Goal: Task Accomplishment & Management: Use online tool/utility

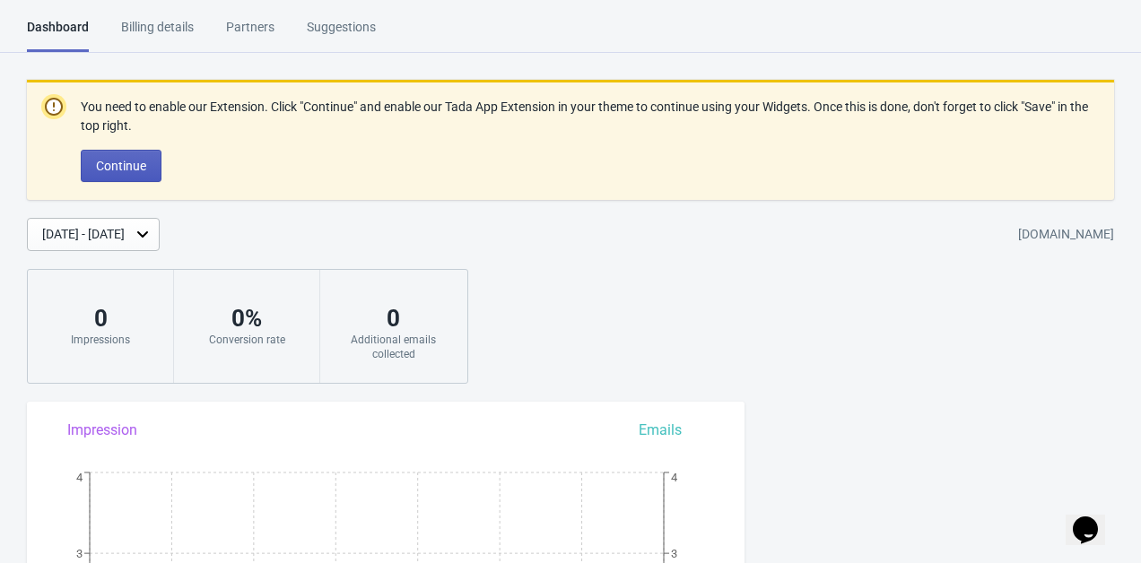
click at [134, 170] on span "Continue" at bounding box center [121, 166] width 50 height 14
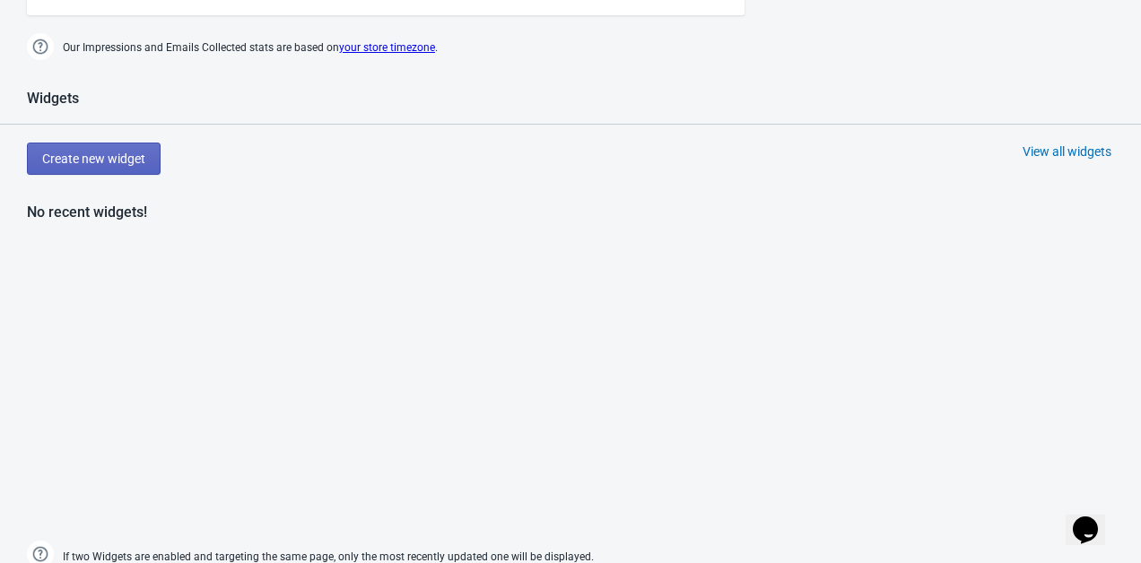
scroll to position [721, 0]
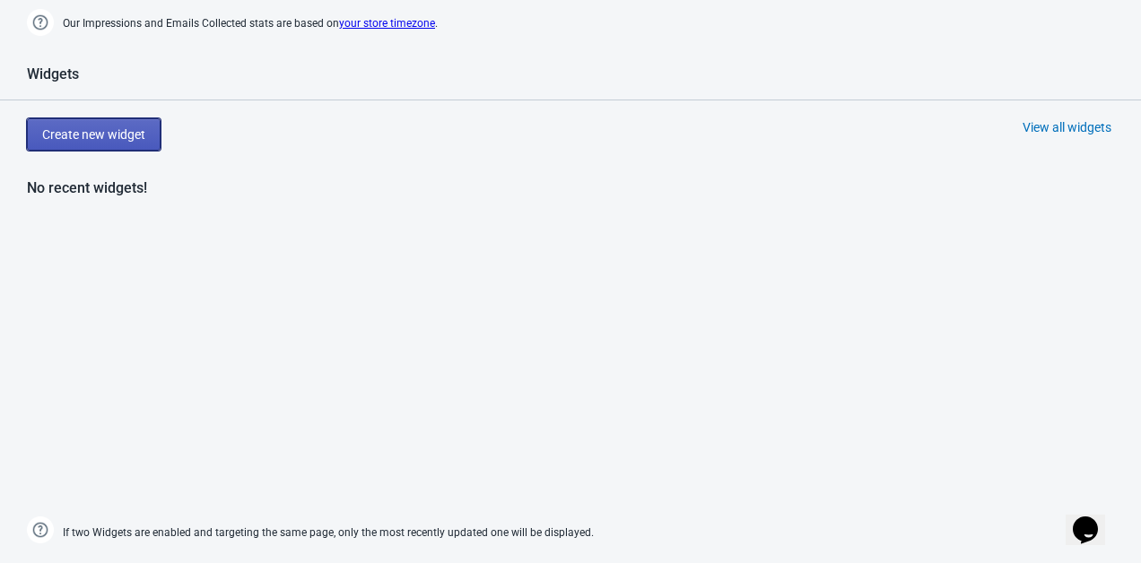
click at [129, 118] on button "Create new widget" at bounding box center [94, 134] width 134 height 32
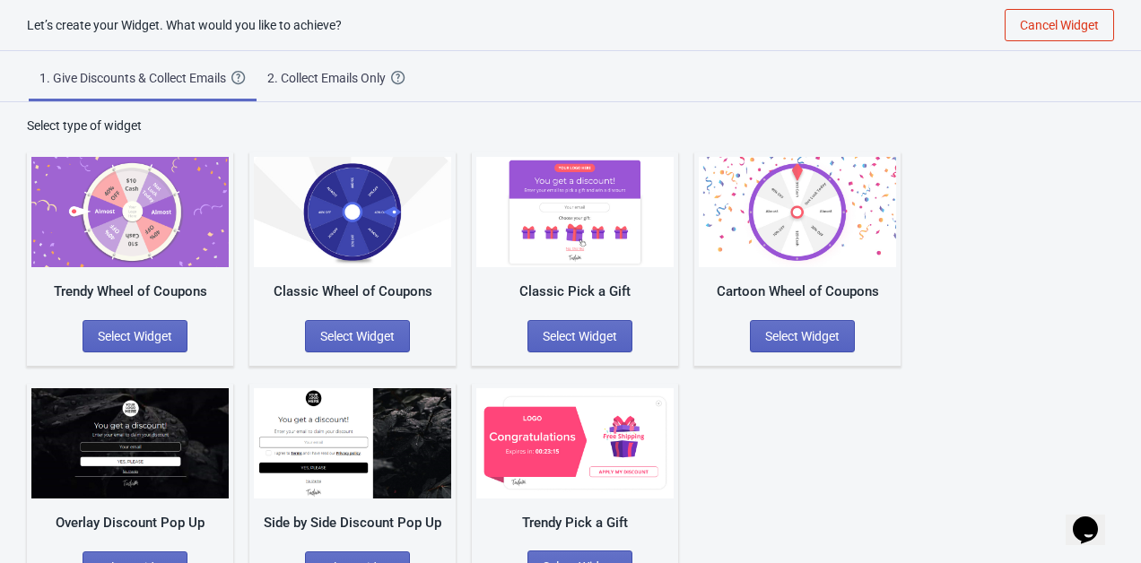
scroll to position [50, 0]
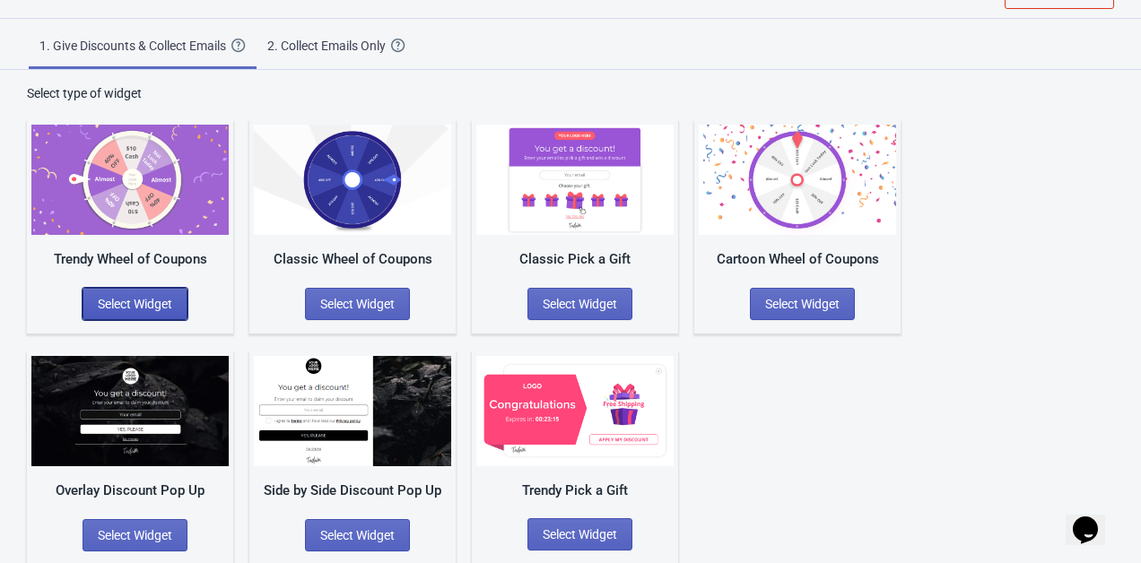
click at [145, 301] on span "Select Widget" at bounding box center [135, 304] width 74 height 14
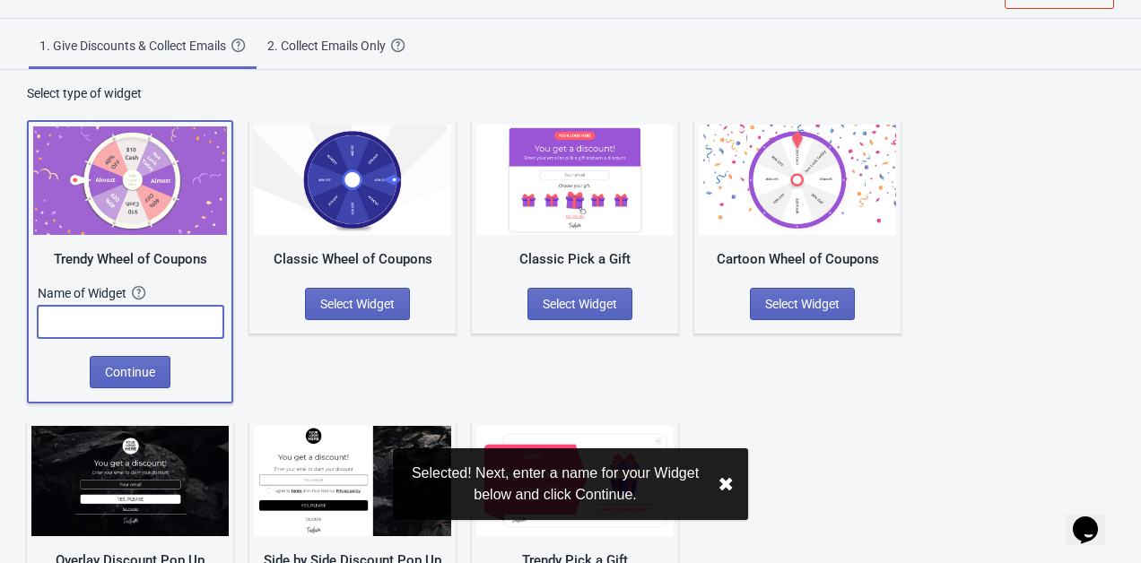
click at [117, 329] on input "text" at bounding box center [131, 322] width 186 height 32
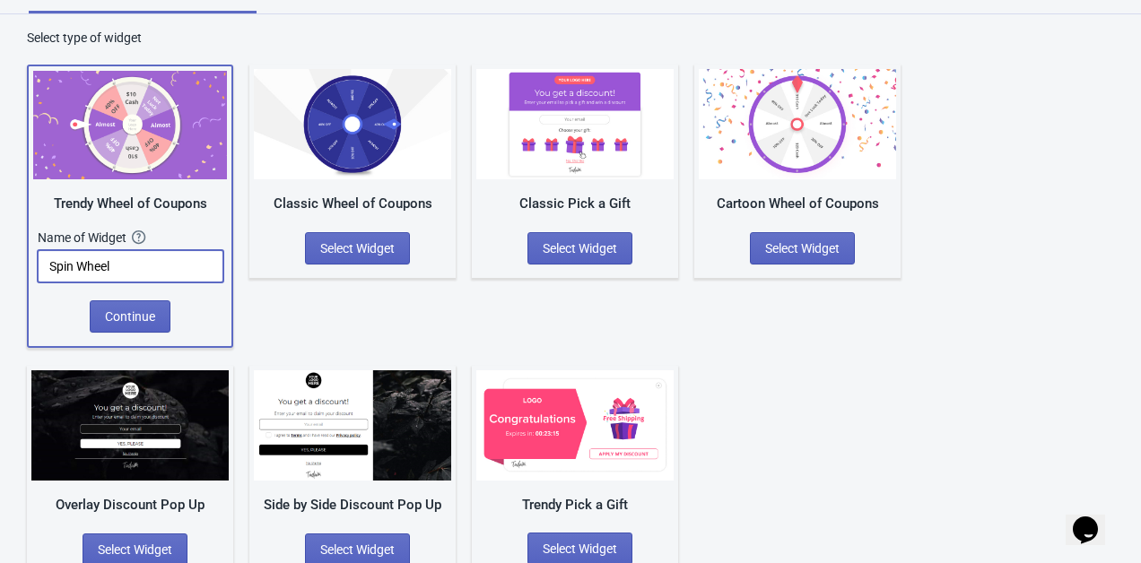
scroll to position [121, 0]
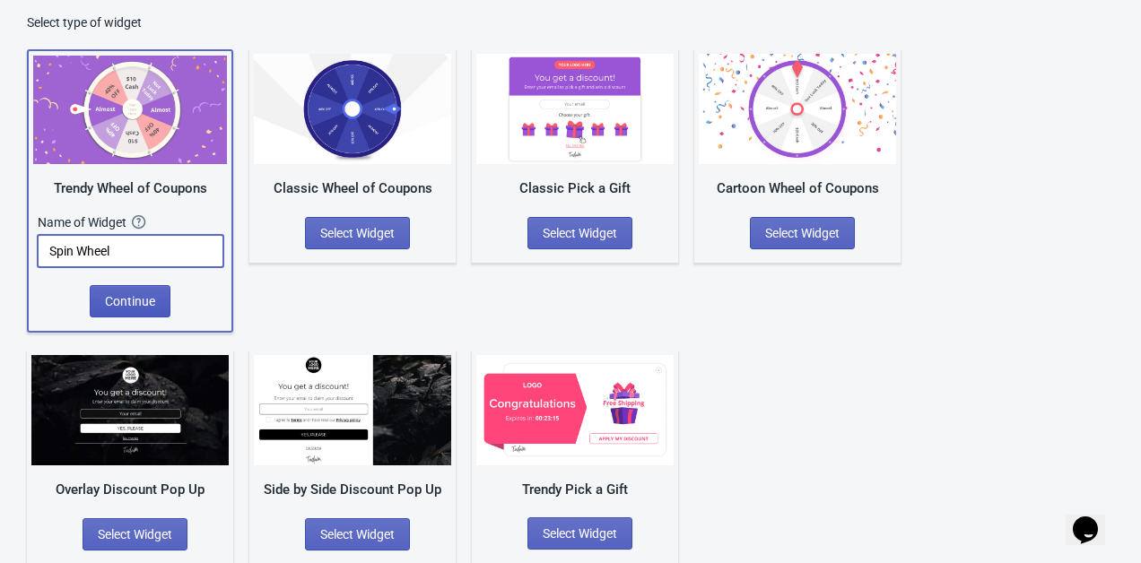
type input "Spin Wheel"
click at [123, 298] on span "Continue" at bounding box center [130, 301] width 50 height 14
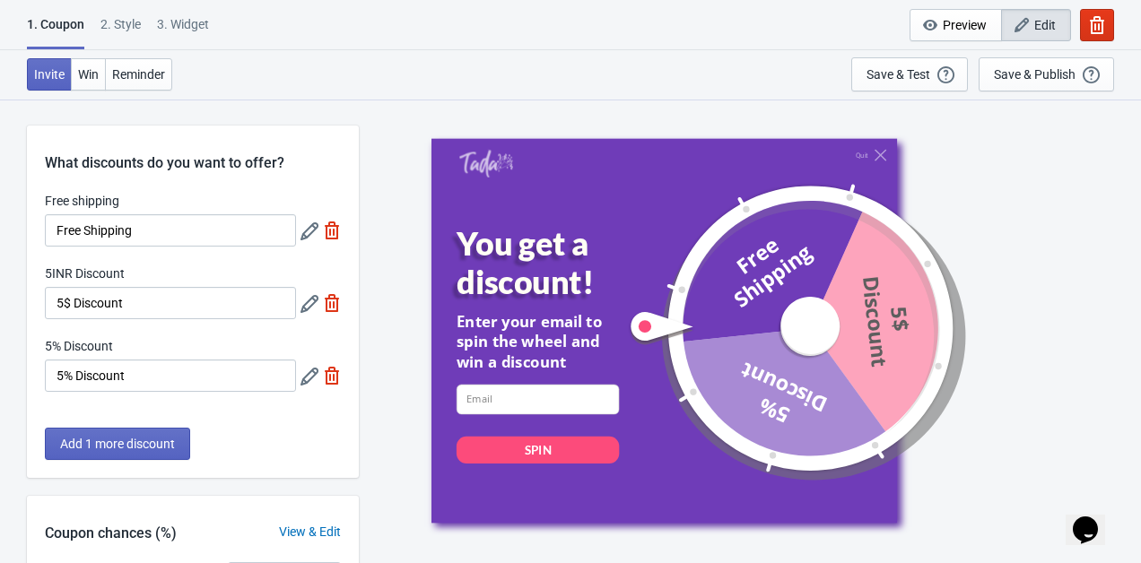
click at [312, 307] on icon at bounding box center [309, 304] width 18 height 18
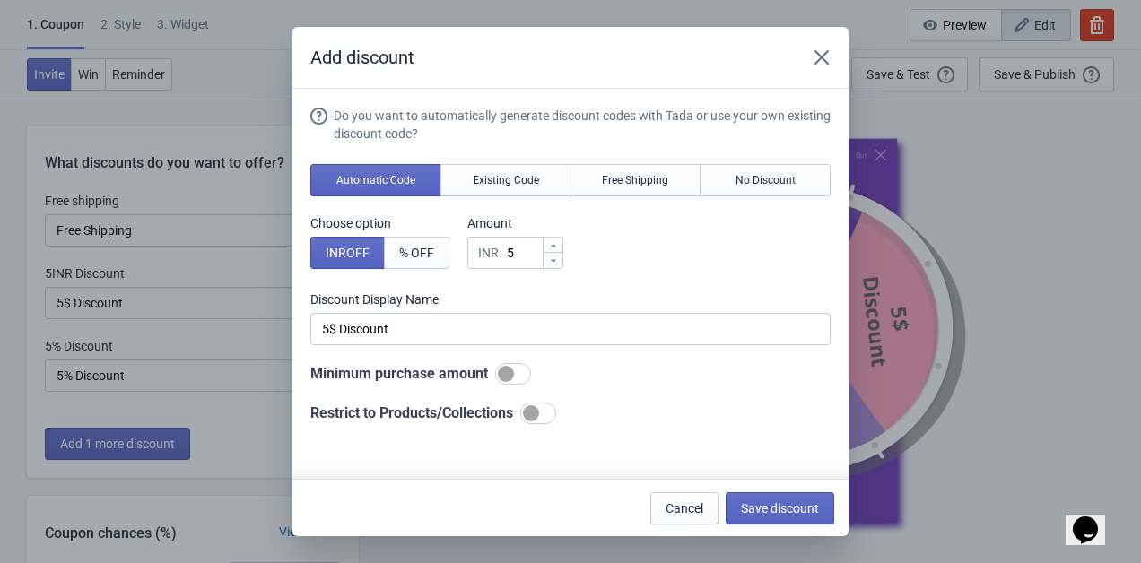
click at [514, 374] on div at bounding box center [506, 374] width 16 height 16
checkbox input "true"
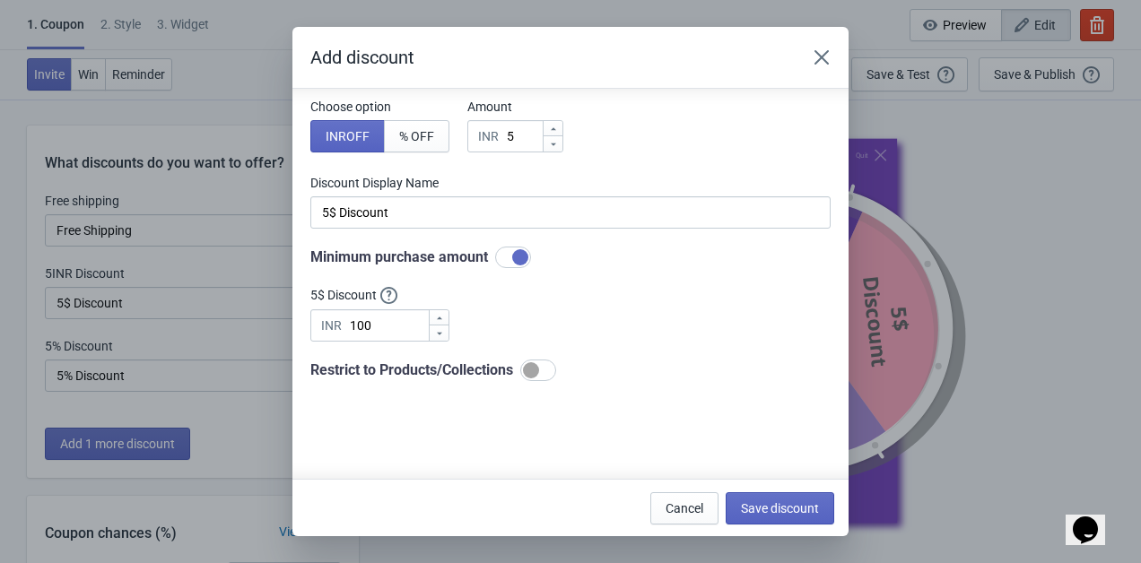
scroll to position [127, 0]
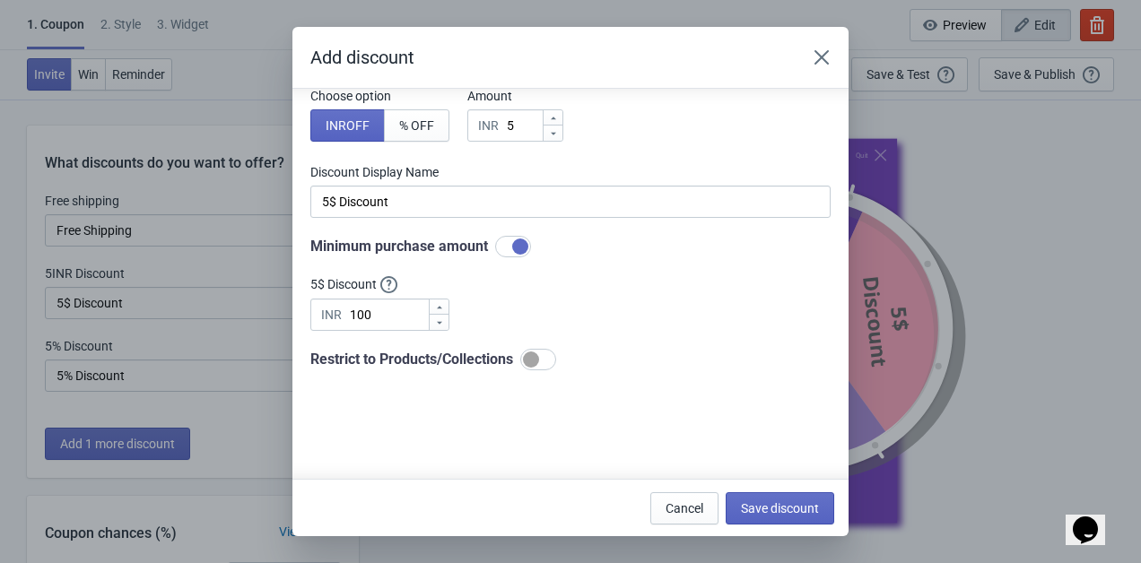
click at [539, 358] on div at bounding box center [531, 360] width 16 height 16
checkbox input "true"
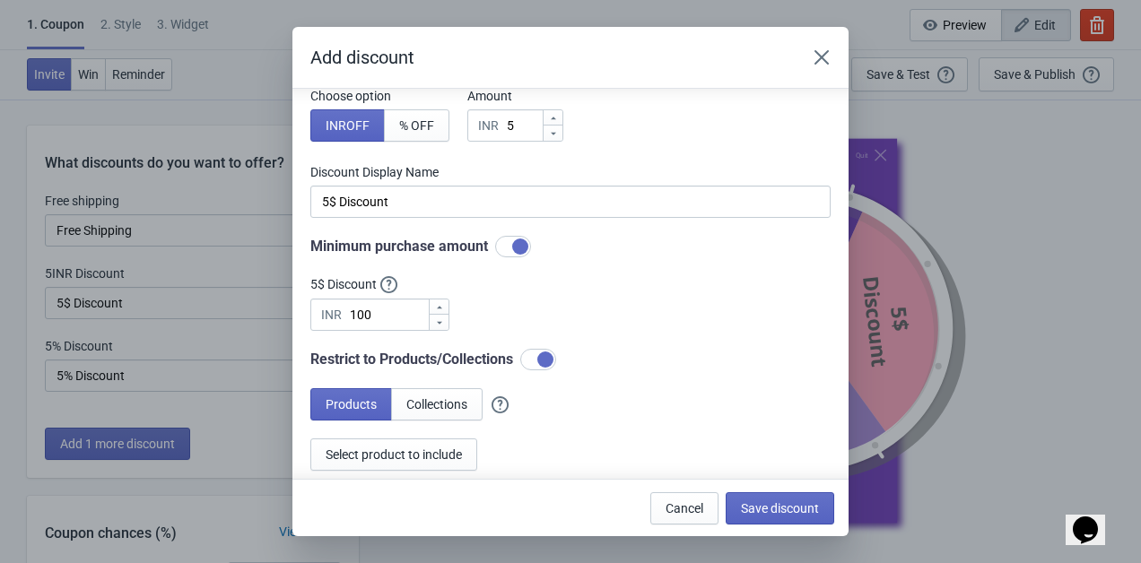
scroll to position [165, 0]
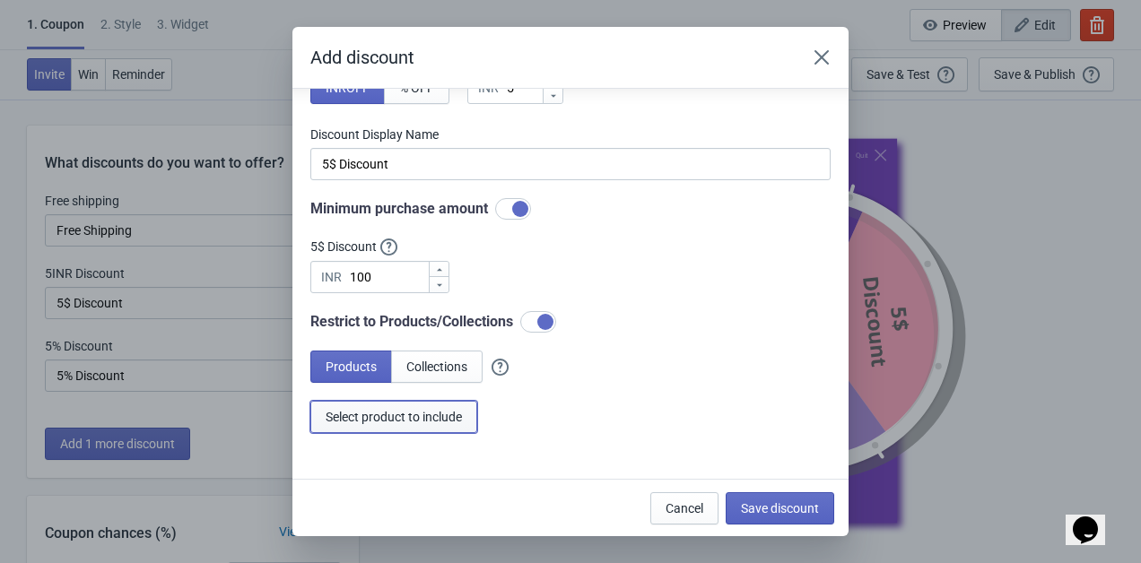
click at [439, 430] on button "Select product to include" at bounding box center [393, 417] width 167 height 32
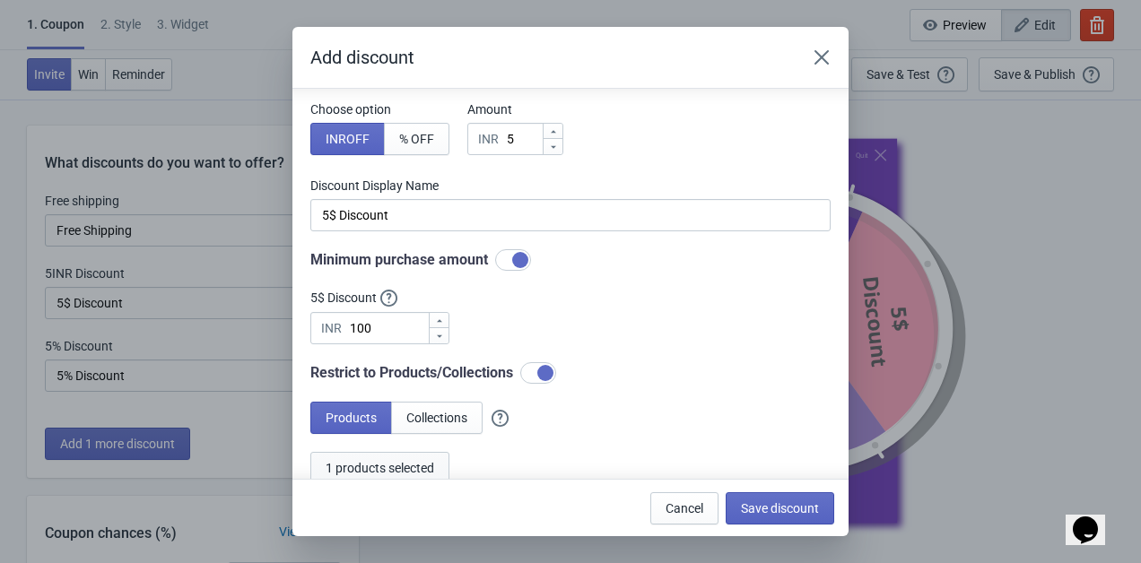
scroll to position [116, 0]
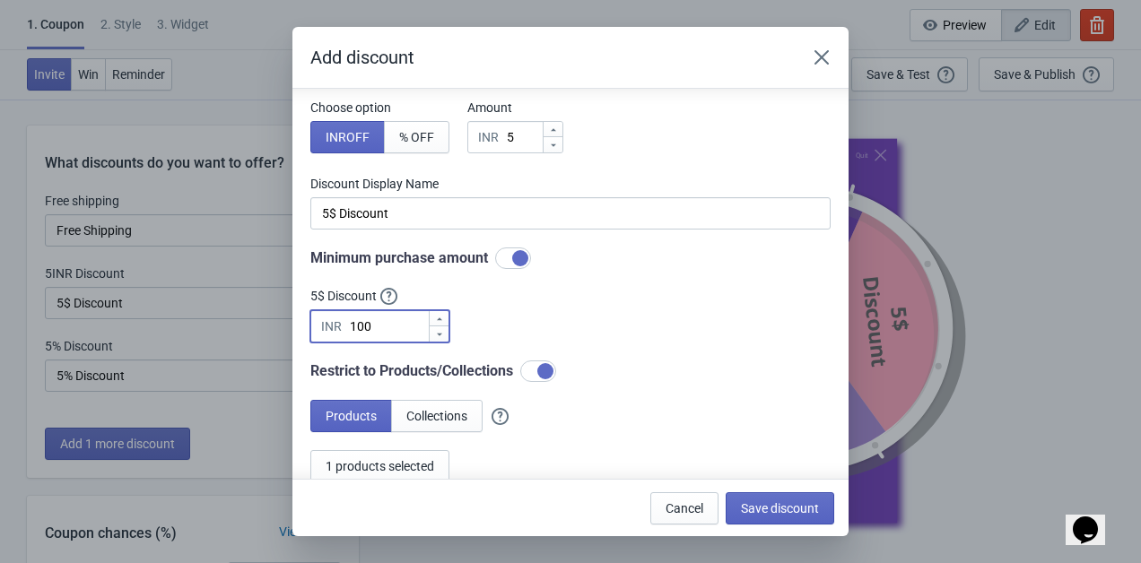
click at [403, 328] on input "100" at bounding box center [388, 326] width 79 height 32
type input "1"
type input "50"
click at [484, 323] on div "Do you want to automatically generate discount codes with Tada or use your own …" at bounding box center [570, 236] width 520 height 491
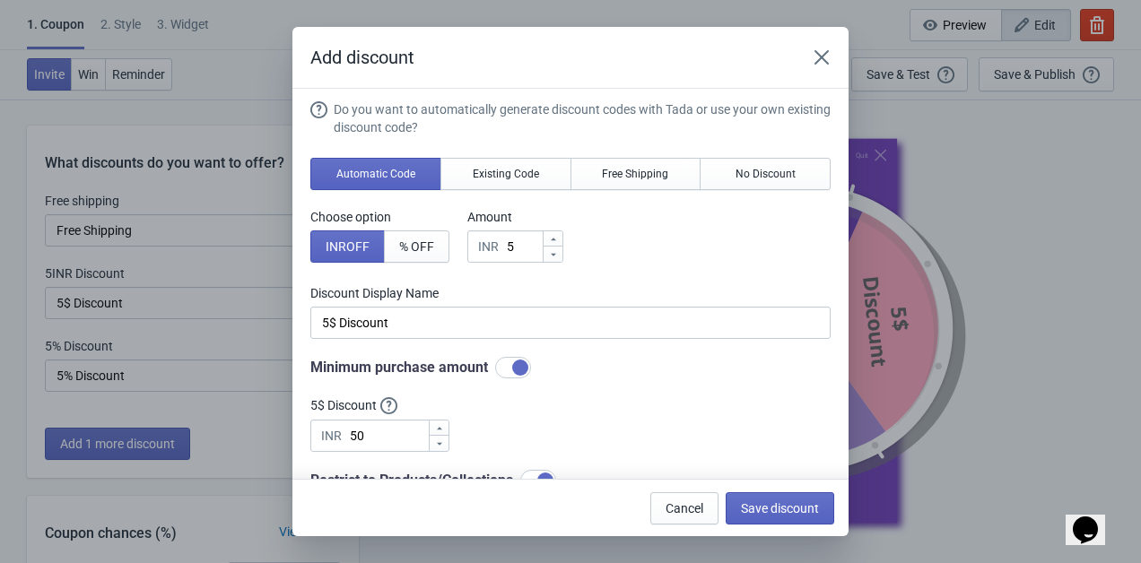
scroll to position [0, 0]
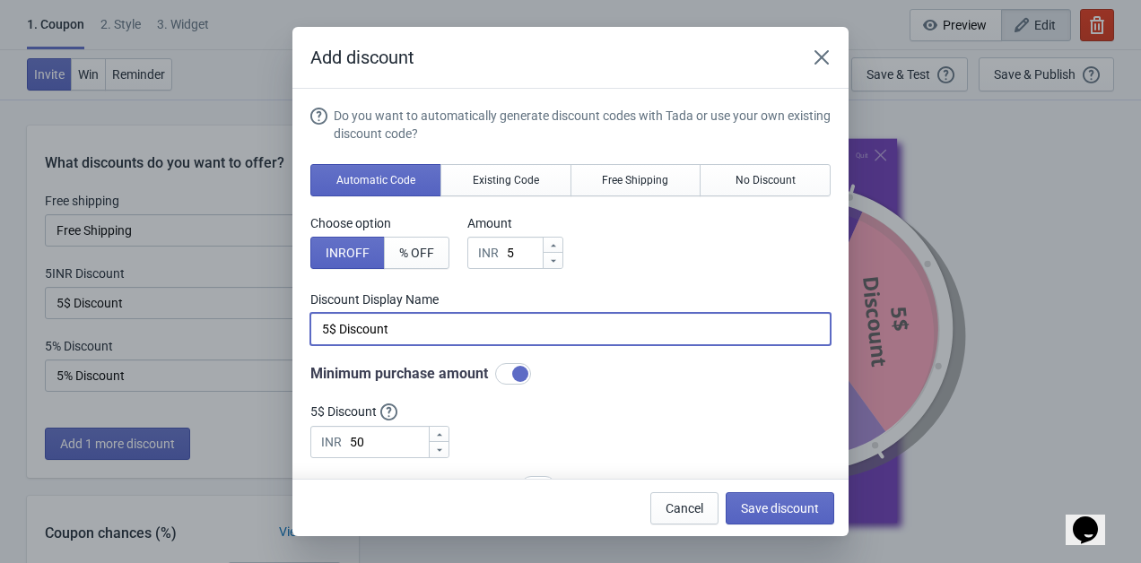
click at [337, 330] on input "5$ Discount" at bounding box center [570, 329] width 520 height 32
click at [318, 329] on input "50 Discount" at bounding box center [570, 329] width 520 height 32
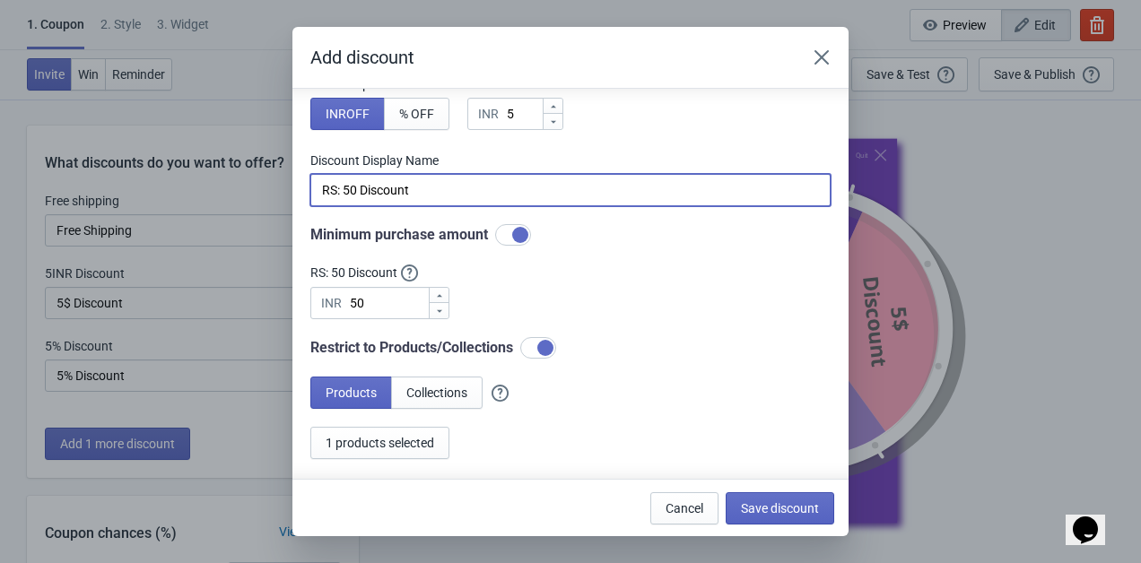
scroll to position [146, 0]
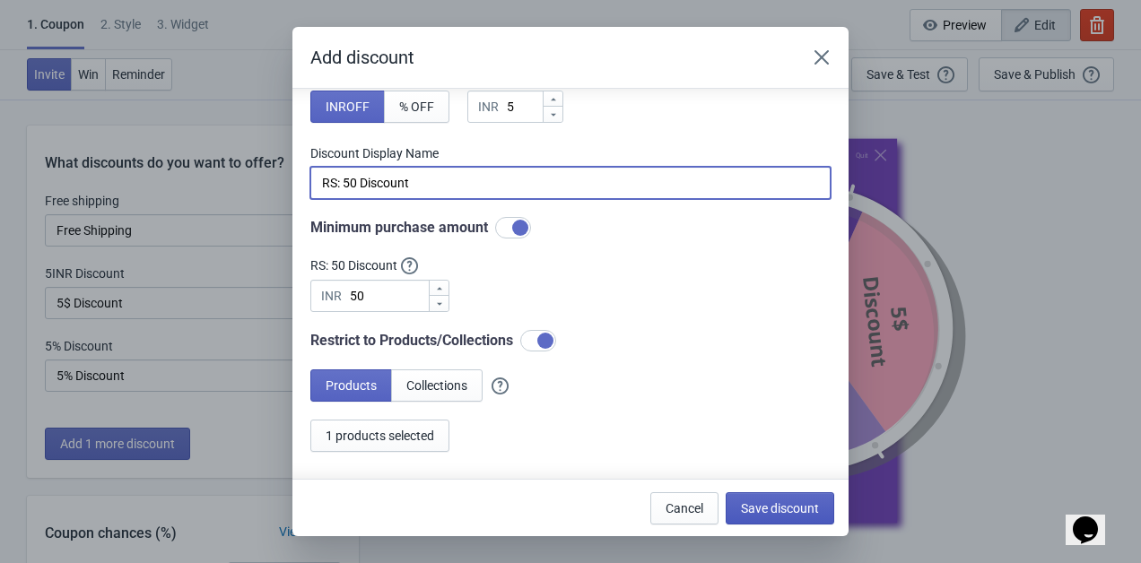
type input "RS: 50 Discount"
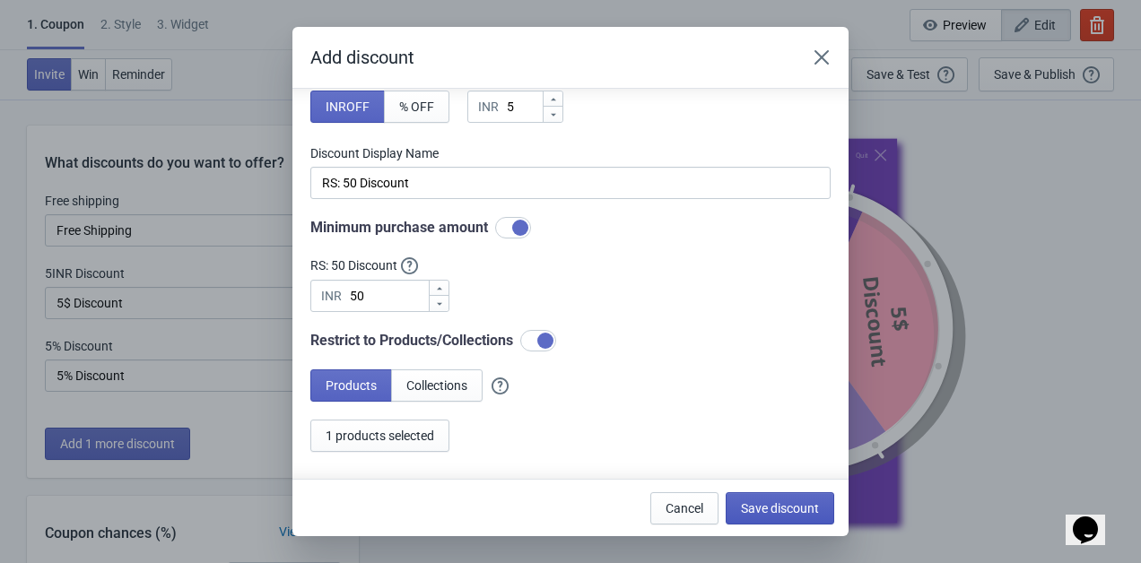
click at [803, 517] on button "Save discount" at bounding box center [779, 508] width 109 height 32
type input "RS: 50 Discount"
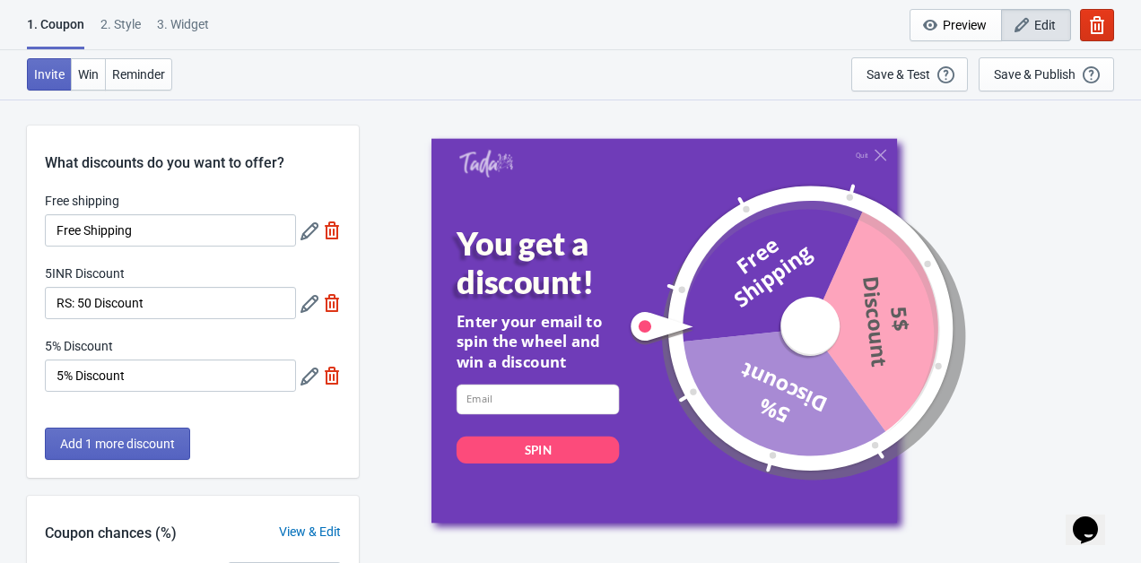
click at [310, 309] on icon at bounding box center [309, 304] width 18 height 18
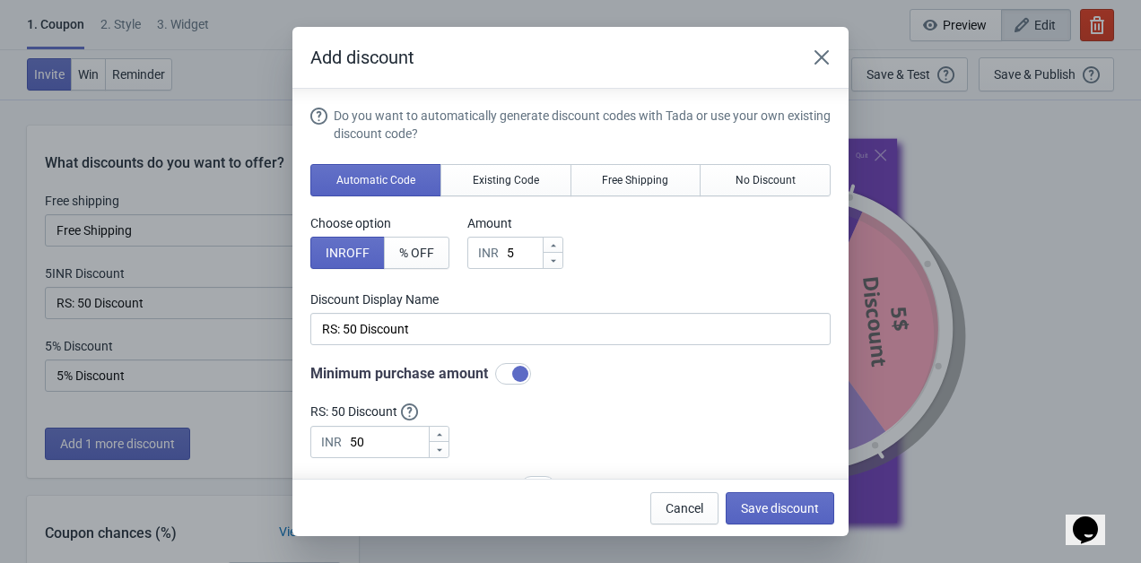
scroll to position [165, 0]
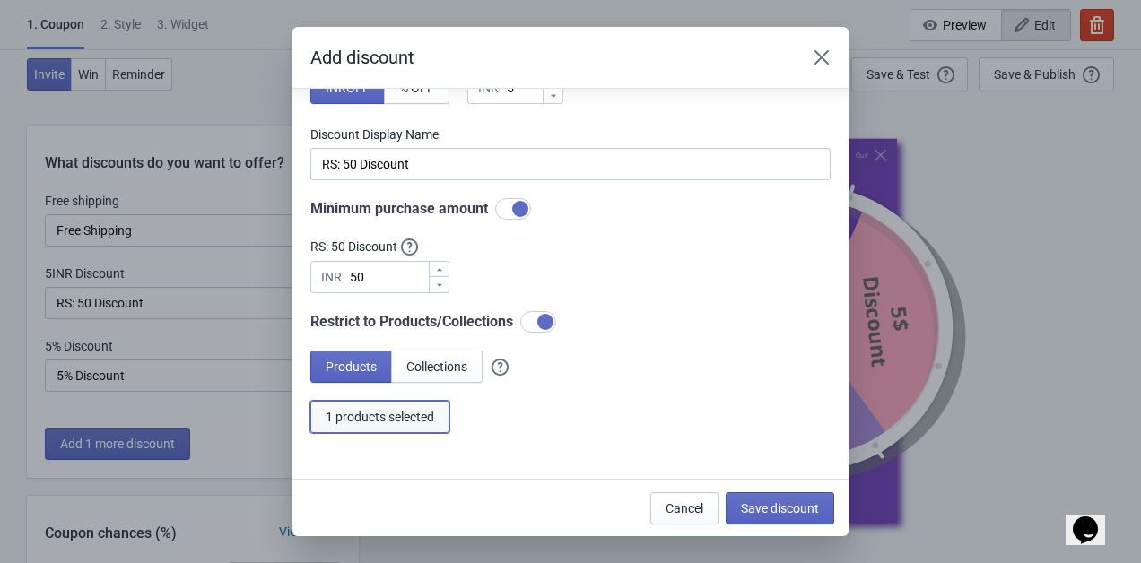
click at [369, 420] on span "1 products selected" at bounding box center [380, 417] width 109 height 14
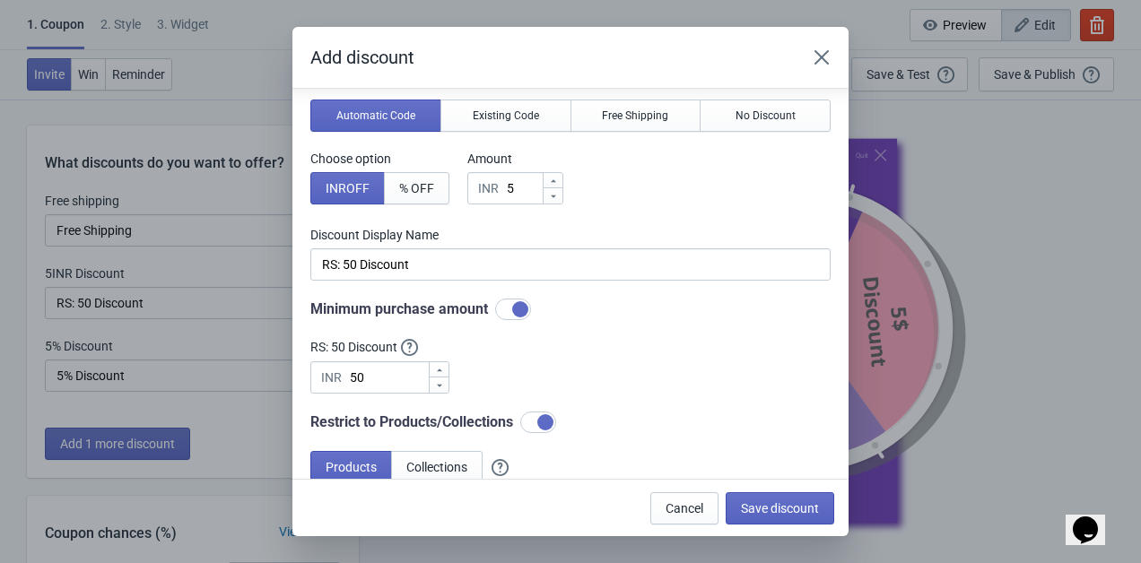
scroll to position [59, 0]
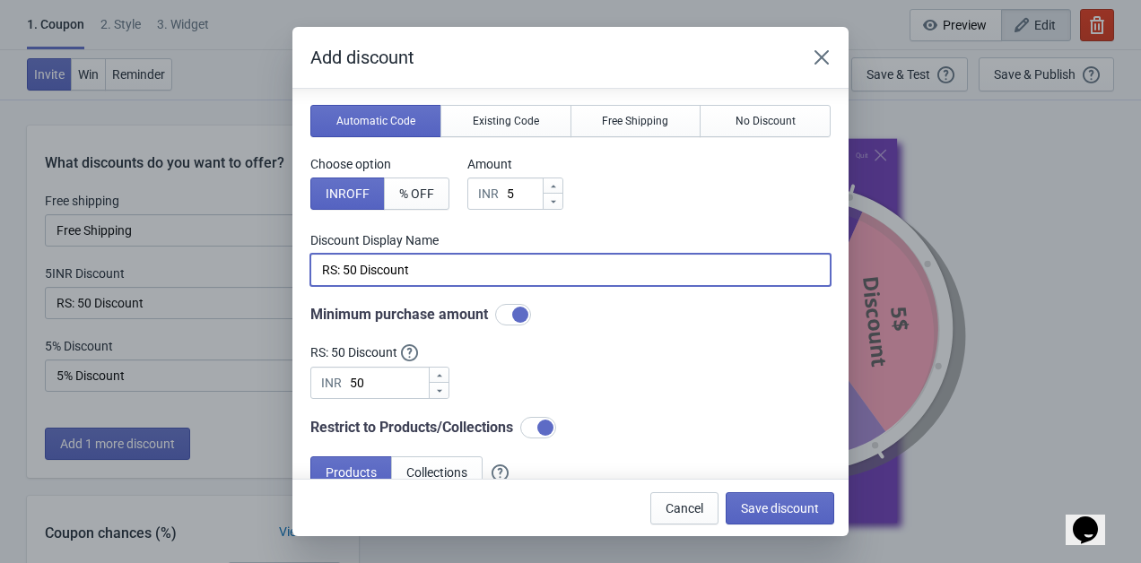
drag, startPoint x: 424, startPoint y: 270, endPoint x: 267, endPoint y: 270, distance: 156.9
click at [267, 270] on div "Add discount Do you want to automatically generate discount codes with Tada or …" at bounding box center [570, 281] width 1141 height 509
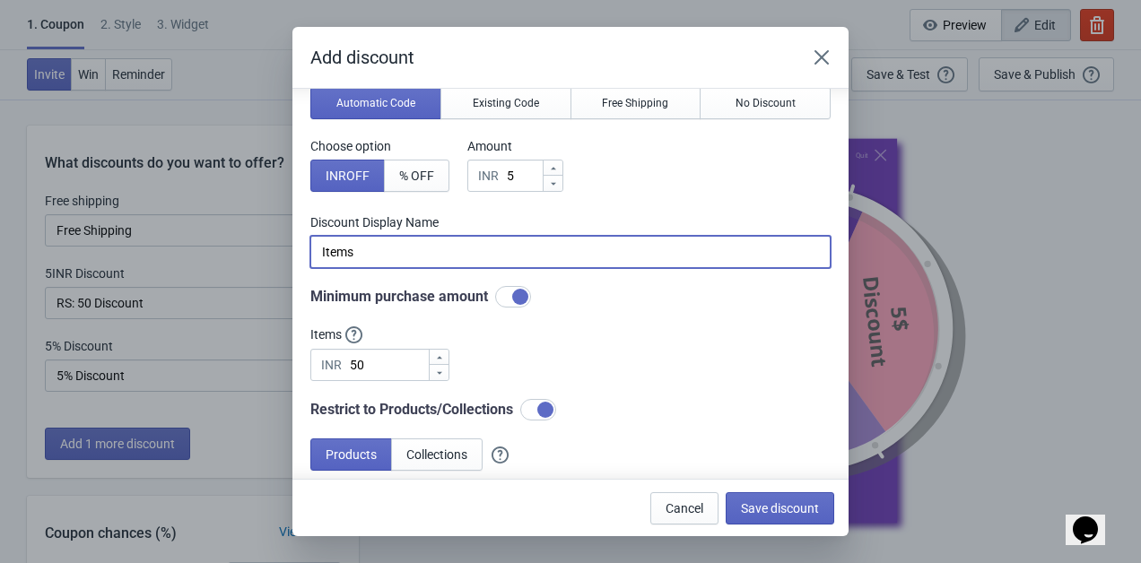
scroll to position [86, 0]
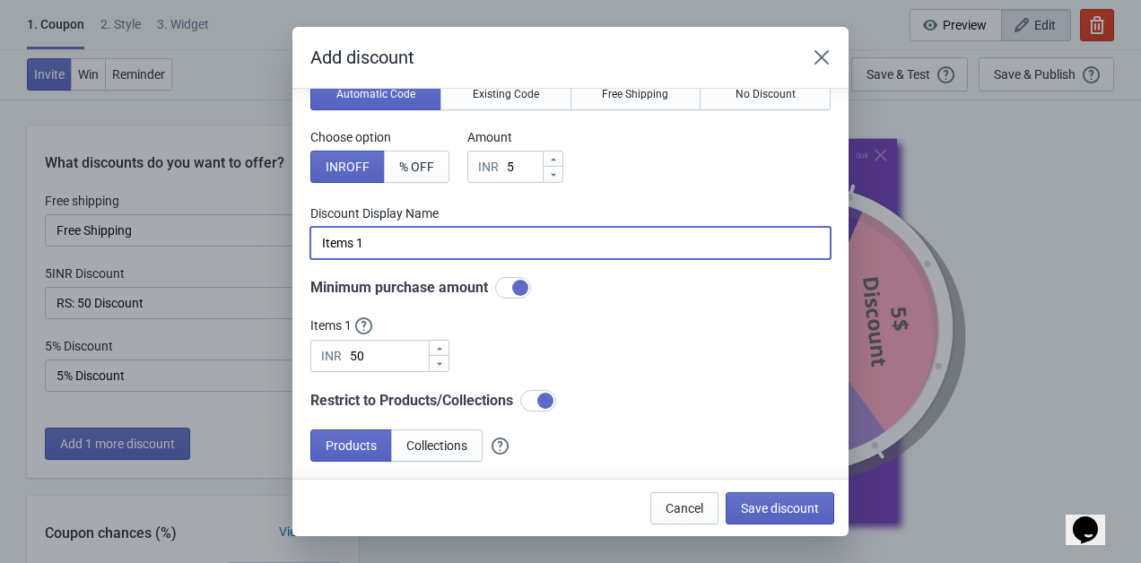
type input "Items 1"
click at [746, 512] on span "Save discount" at bounding box center [780, 508] width 78 height 14
type input "Items 1"
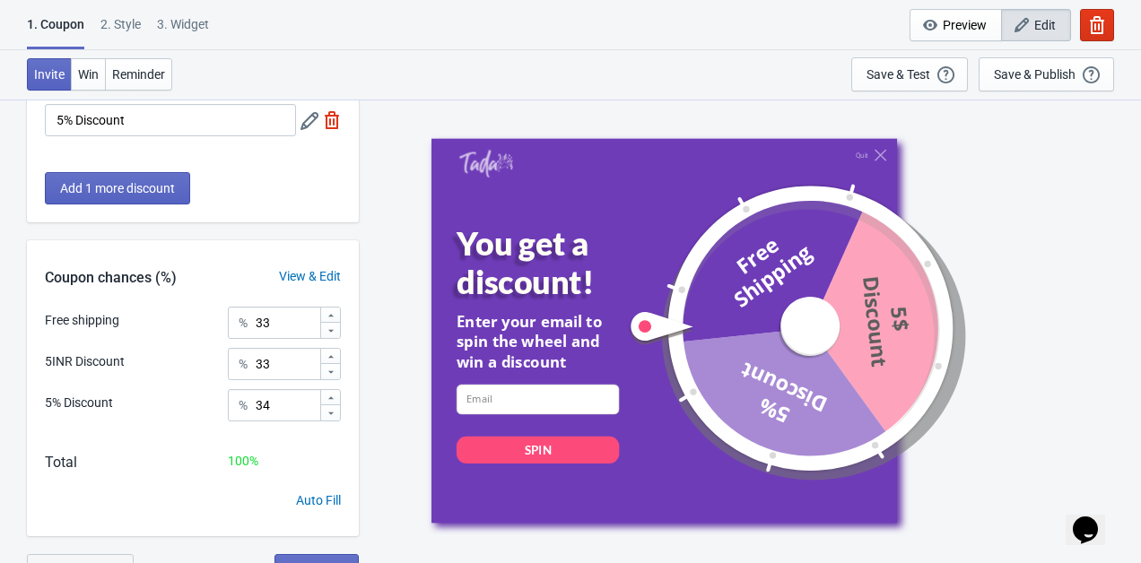
scroll to position [279, 0]
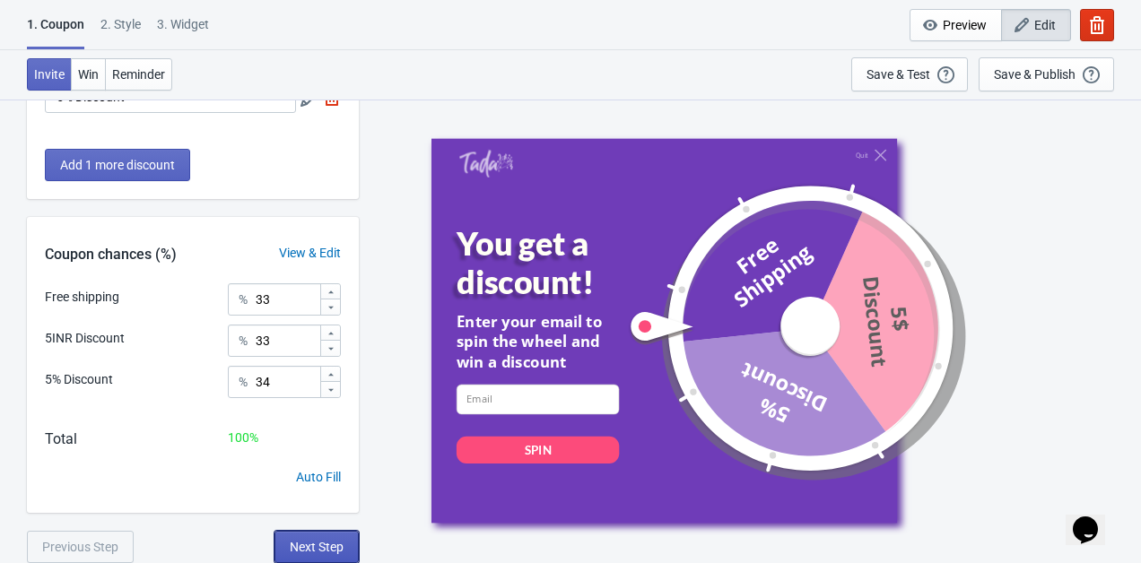
click at [311, 543] on span "Next Step" at bounding box center [317, 547] width 54 height 14
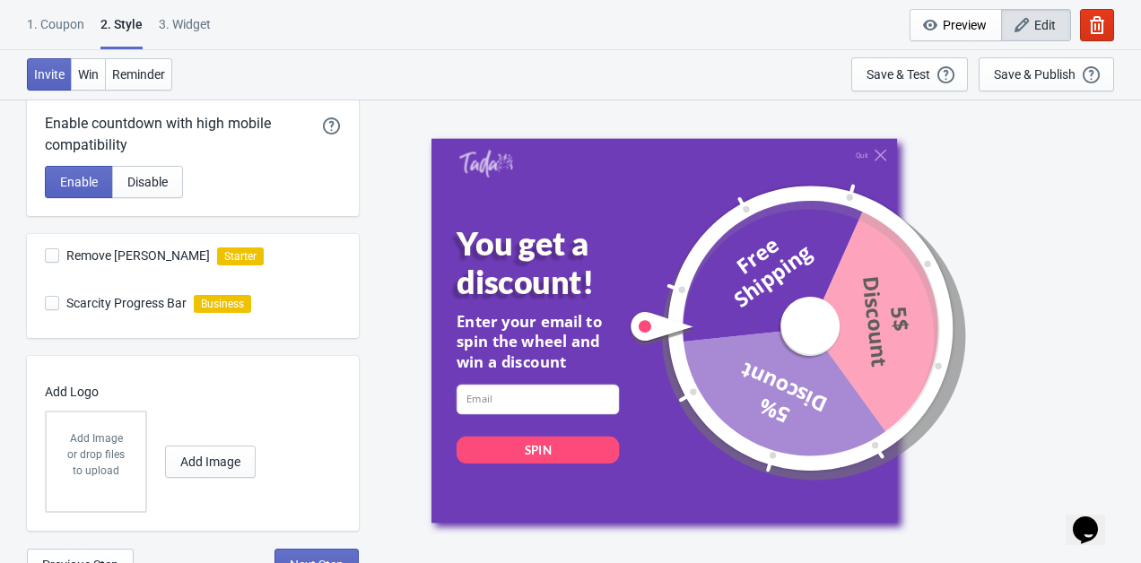
scroll to position [535, 0]
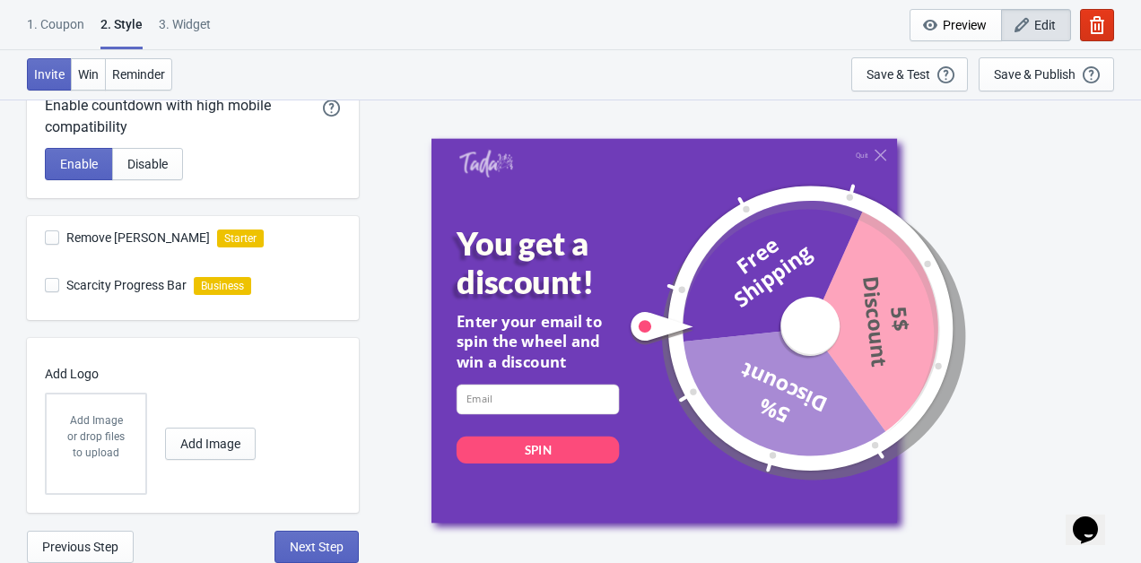
click at [52, 235] on span at bounding box center [52, 237] width 14 height 14
click at [46, 235] on input "Remove Tada Branding" at bounding box center [45, 246] width 1 height 32
checkbox input "true"
radio input "true"
click at [52, 235] on span at bounding box center [52, 237] width 14 height 14
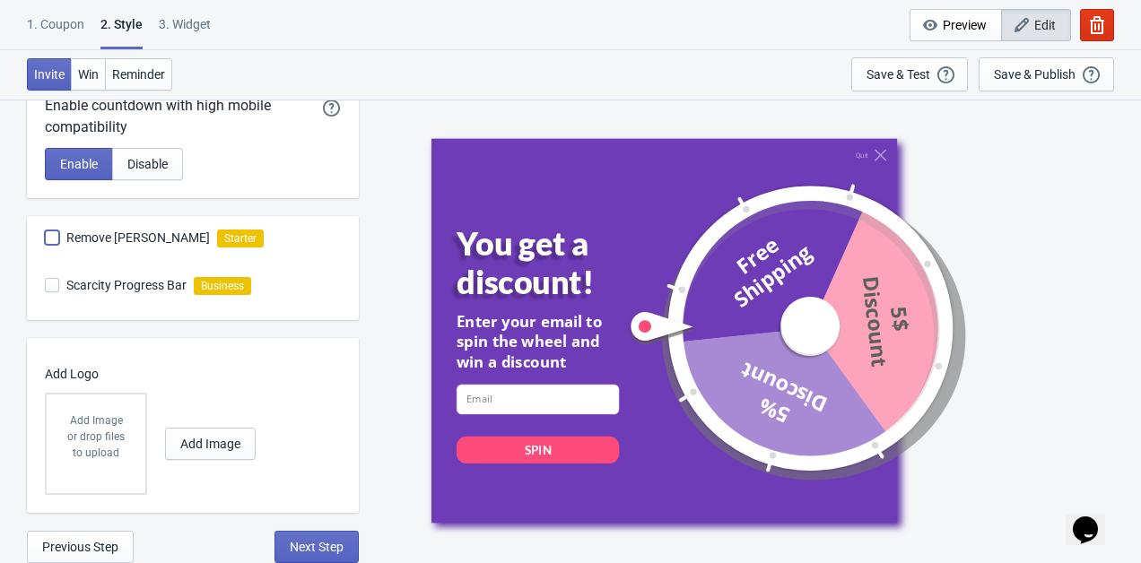
click at [46, 235] on input "Remove Tada Branding" at bounding box center [45, 246] width 1 height 32
checkbox input "false"
radio input "true"
click at [52, 235] on span at bounding box center [52, 237] width 14 height 14
click at [46, 235] on input "Remove Tada Branding" at bounding box center [45, 246] width 1 height 32
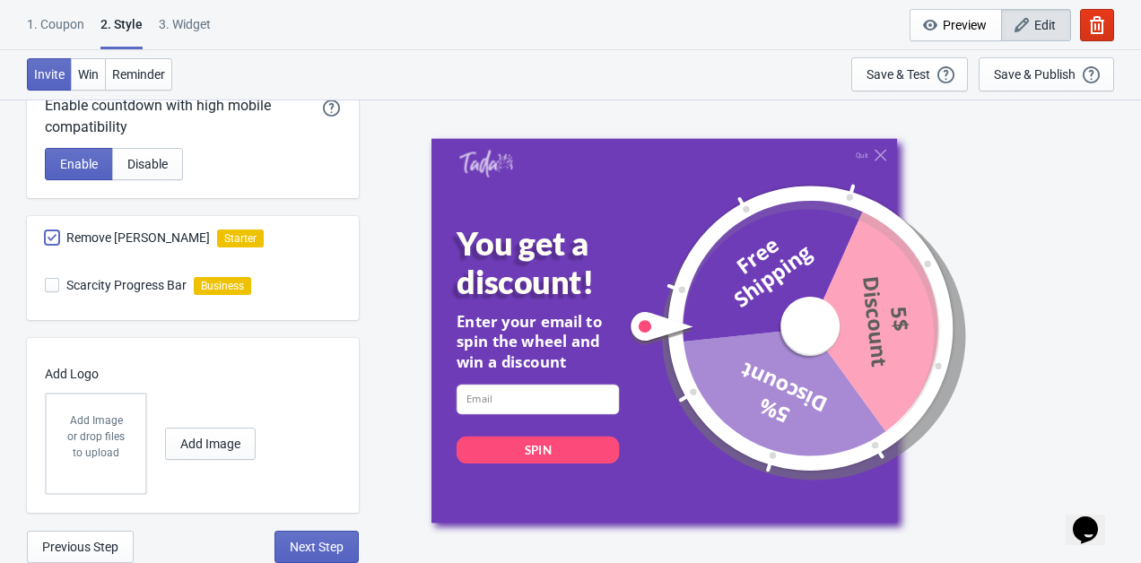
checkbox input "true"
radio input "true"
click at [53, 239] on span at bounding box center [52, 237] width 14 height 14
click at [46, 239] on input "Remove Tada Branding" at bounding box center [45, 246] width 1 height 32
checkbox input "false"
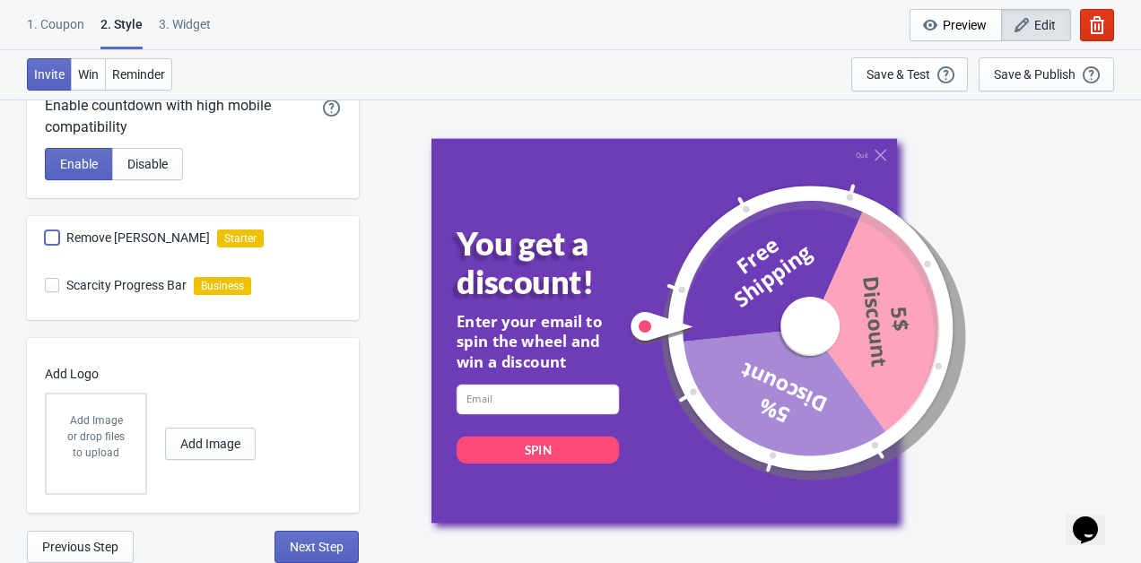
radio input "true"
click at [316, 552] on span "Next Step" at bounding box center [317, 547] width 54 height 14
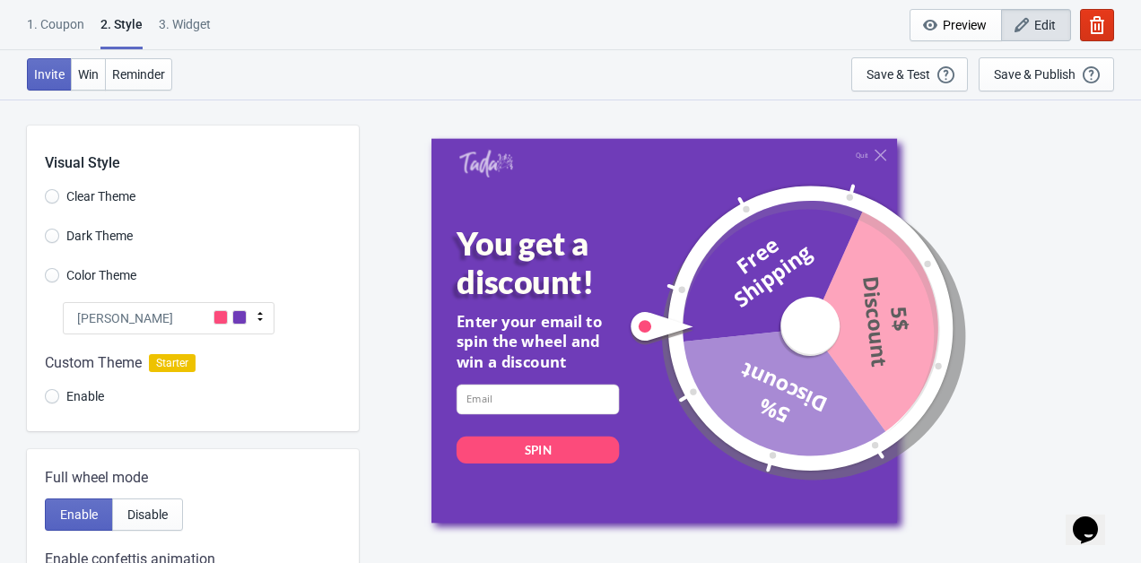
select select "once"
select select "1"
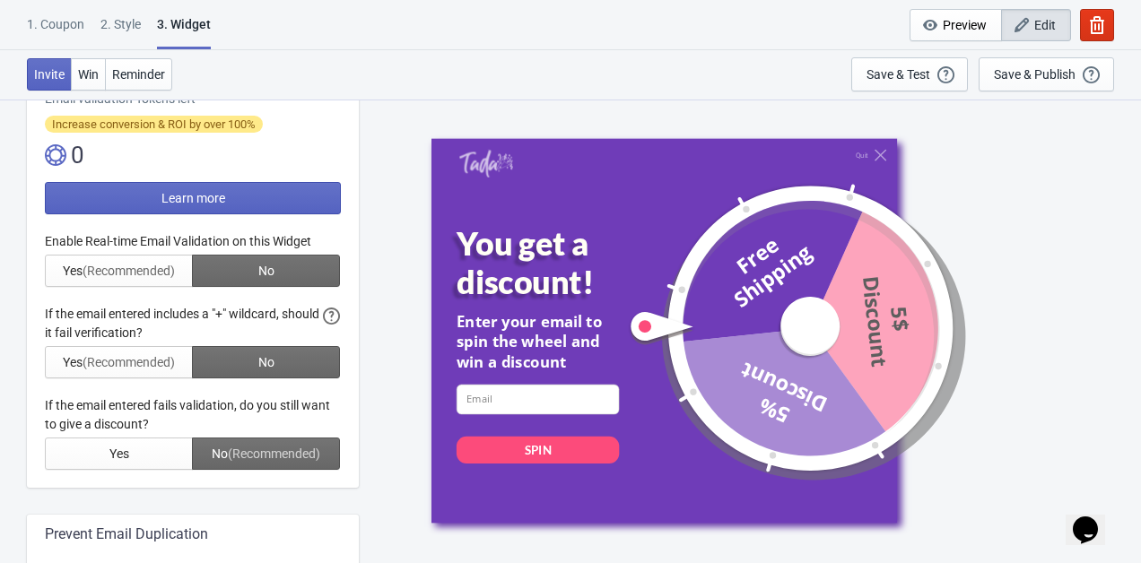
scroll to position [409, 0]
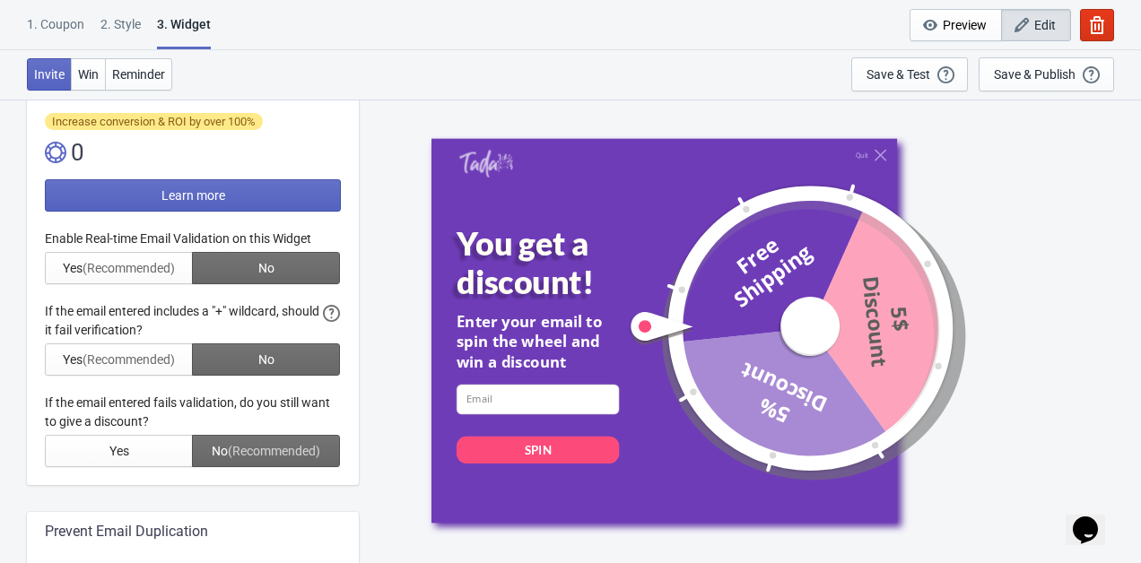
click at [151, 276] on div at bounding box center [193, 349] width 296 height 238
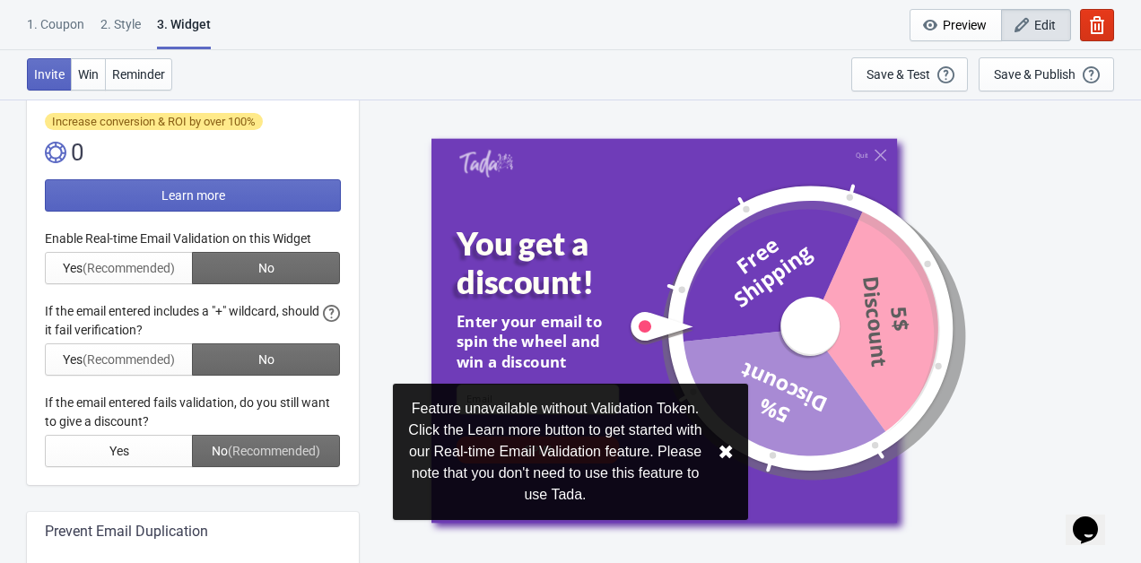
click at [728, 452] on button "✖︎" at bounding box center [725, 452] width 16 height 22
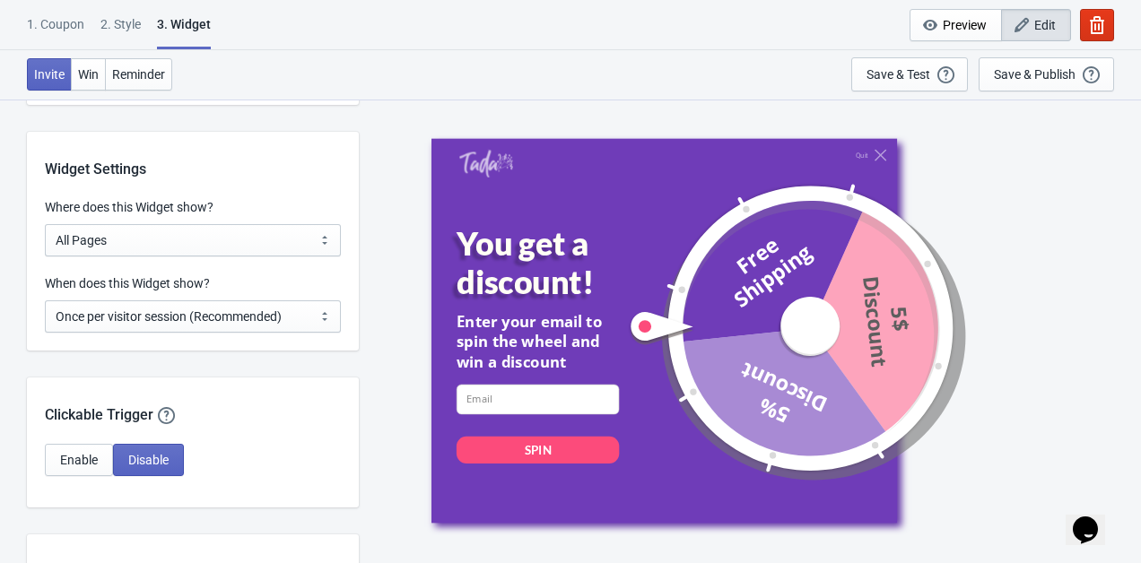
scroll to position [1344, 0]
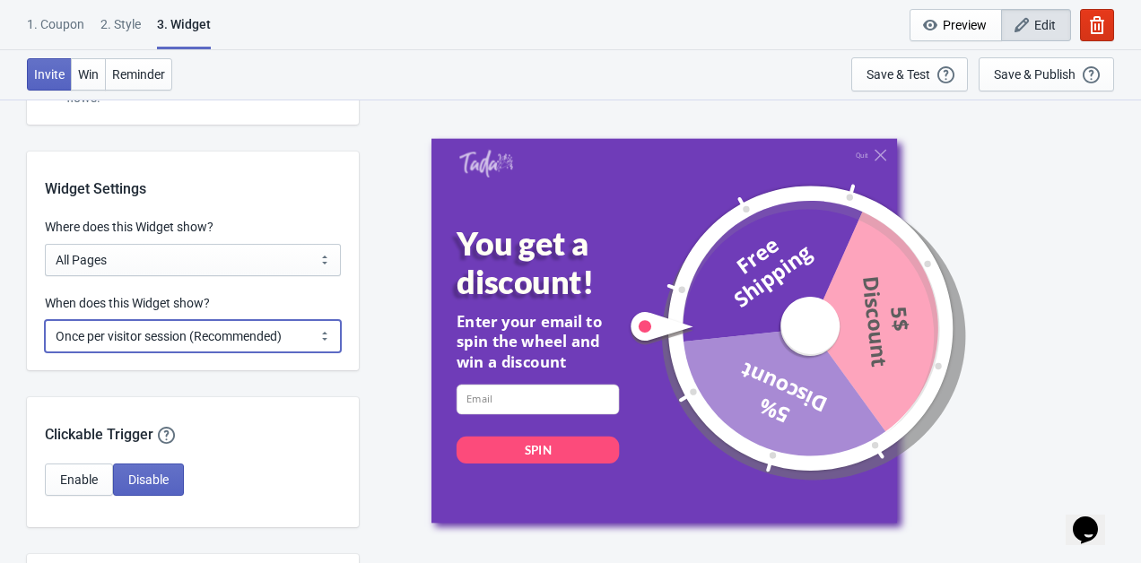
click at [206, 337] on select "Every new visit of page Once every period of time Once per visitor session (Rec…" at bounding box center [193, 336] width 296 height 32
select select "once_per_user"
click at [45, 320] on select "Every new visit of page Once every period of time Once per visitor session (Rec…" at bounding box center [193, 336] width 296 height 32
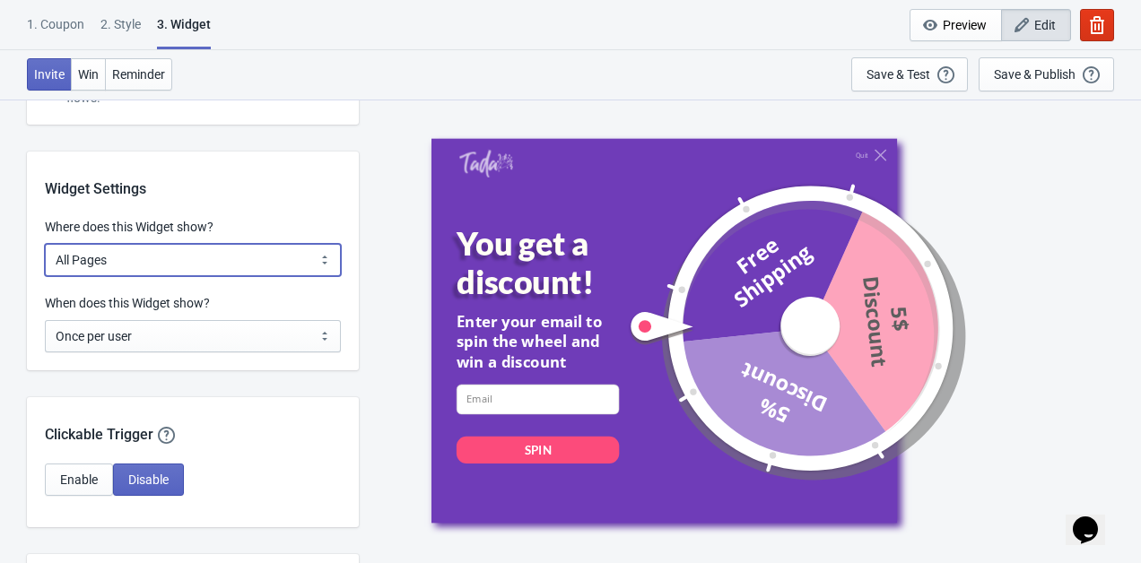
click at [201, 261] on select "All Pages All Product Pages All Blog Pages All Static Pages Specific Product(s)…" at bounding box center [193, 260] width 296 height 32
select select "specificProducts"
click at [45, 244] on select "All Pages All Product Pages All Blog Pages All Static Pages Specific Product(s)…" at bounding box center [193, 260] width 296 height 32
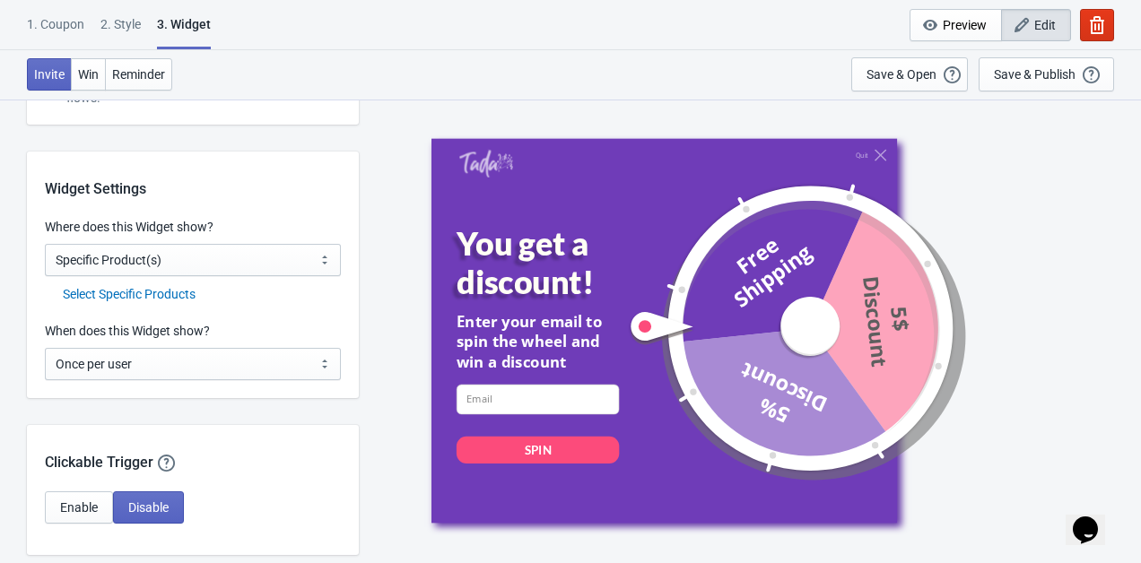
click at [152, 300] on div "Select Specific Products" at bounding box center [202, 294] width 278 height 19
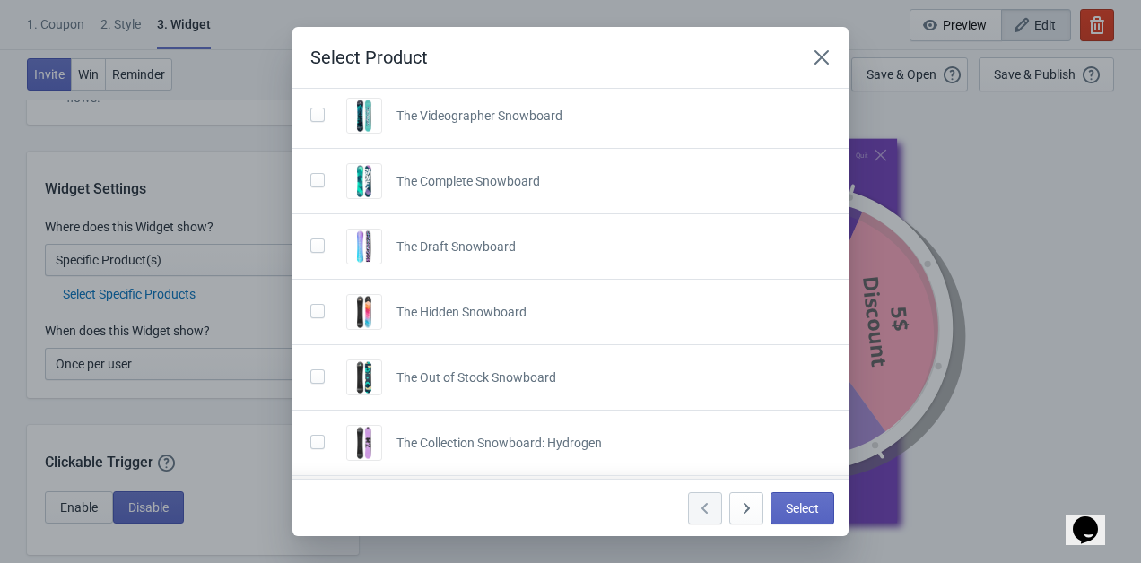
scroll to position [0, 0]
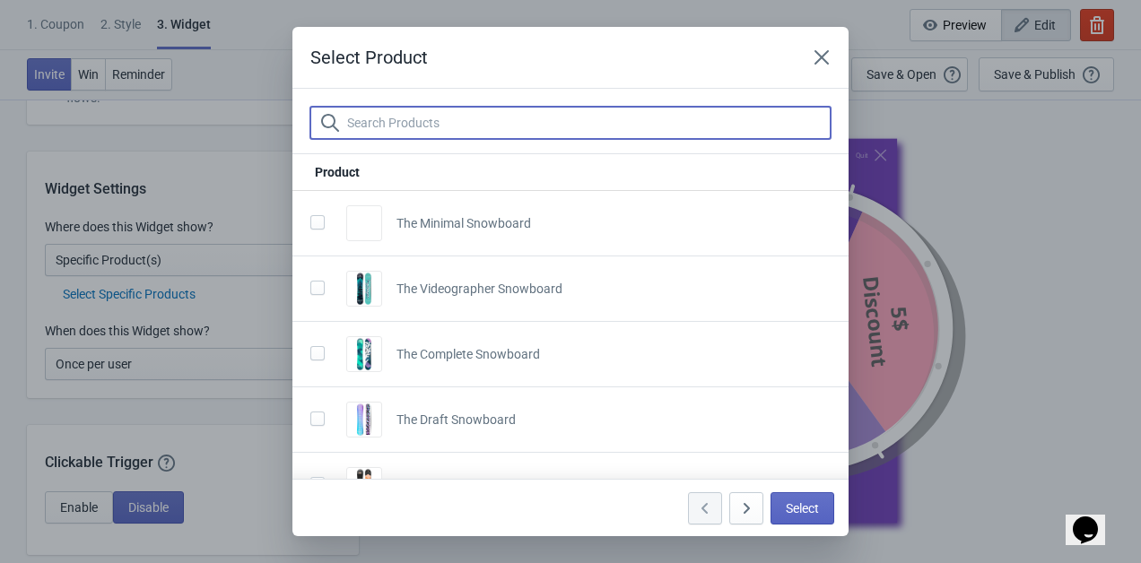
click at [395, 120] on input "text" at bounding box center [588, 123] width 484 height 32
click at [395, 120] on input "16" at bounding box center [588, 123] width 484 height 32
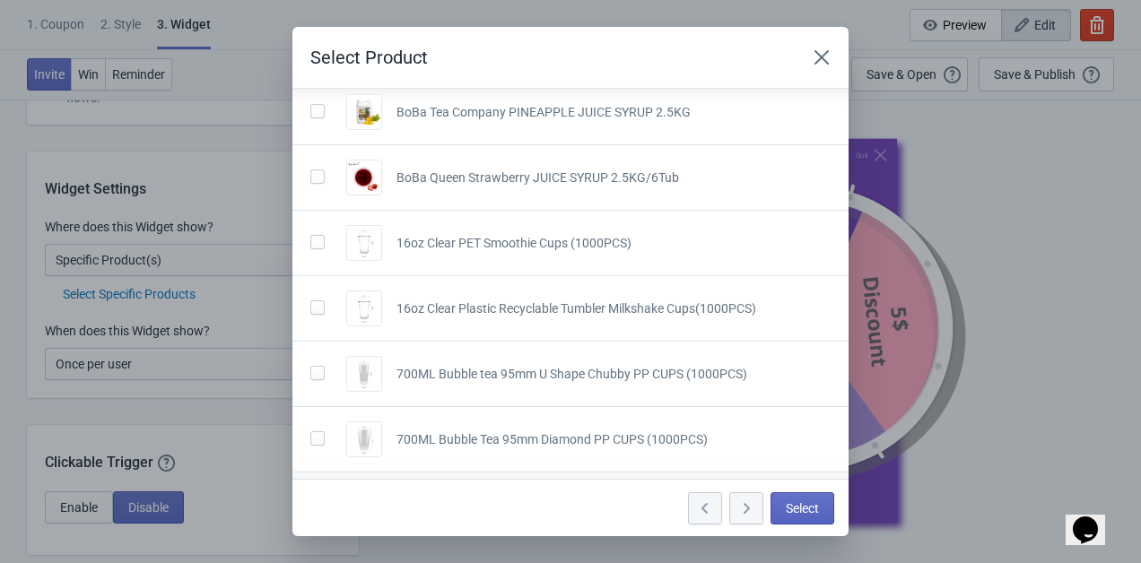
scroll to position [113, 0]
type input "16"
click at [317, 240] on span at bounding box center [317, 240] width 14 height 14
click at [311, 240] on input "checkbox" at bounding box center [310, 249] width 1 height 32
checkbox input "true"
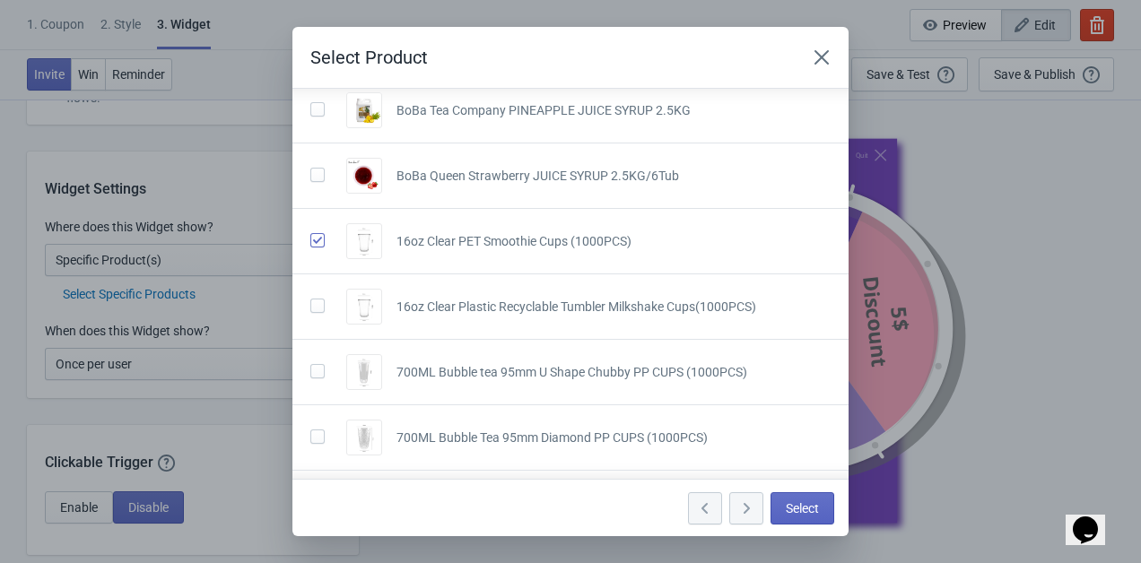
click at [317, 302] on span at bounding box center [317, 306] width 14 height 14
click at [311, 302] on input "checkbox" at bounding box center [310, 315] width 1 height 32
checkbox input "true"
click at [809, 510] on span "Select" at bounding box center [802, 508] width 33 height 14
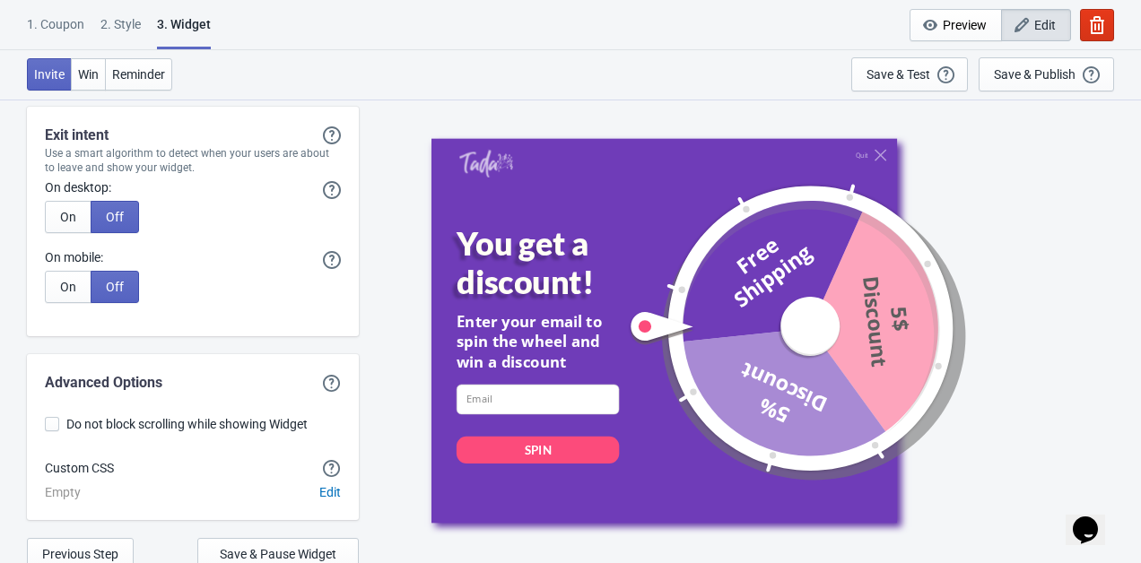
scroll to position [4692, 0]
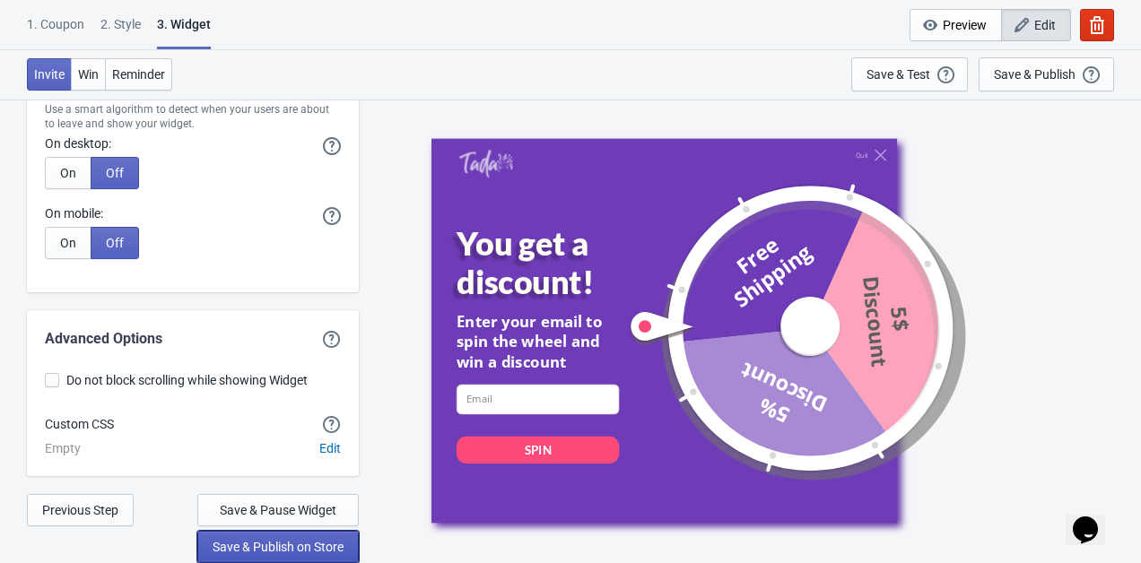
click at [267, 543] on span "Save & Publish on Store" at bounding box center [278, 547] width 131 height 14
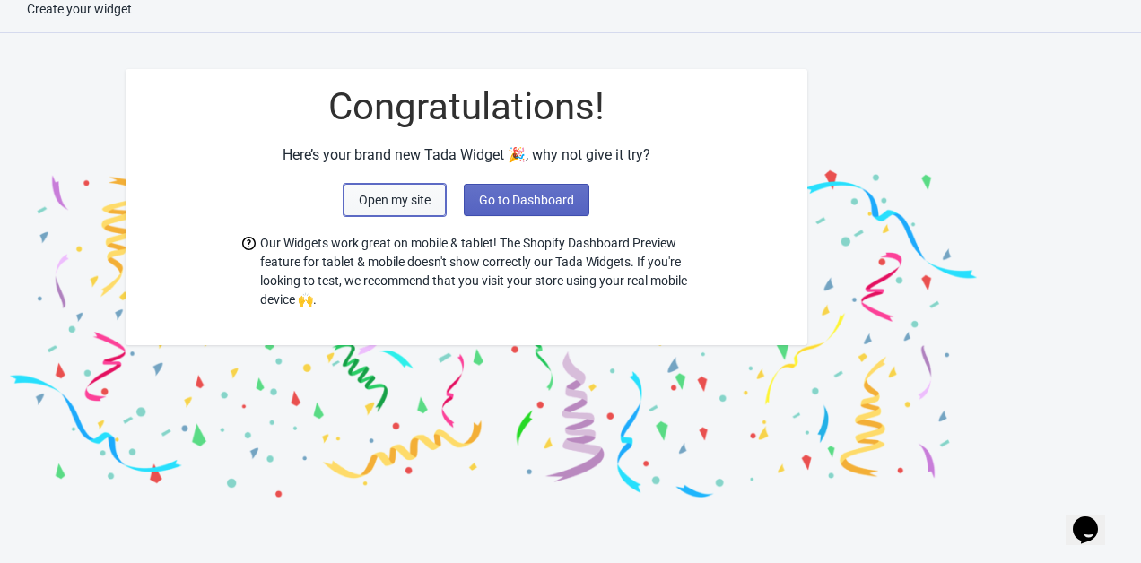
click at [414, 211] on button "Open my site" at bounding box center [394, 200] width 102 height 32
click at [522, 202] on span "Go to Dashboard" at bounding box center [526, 200] width 95 height 14
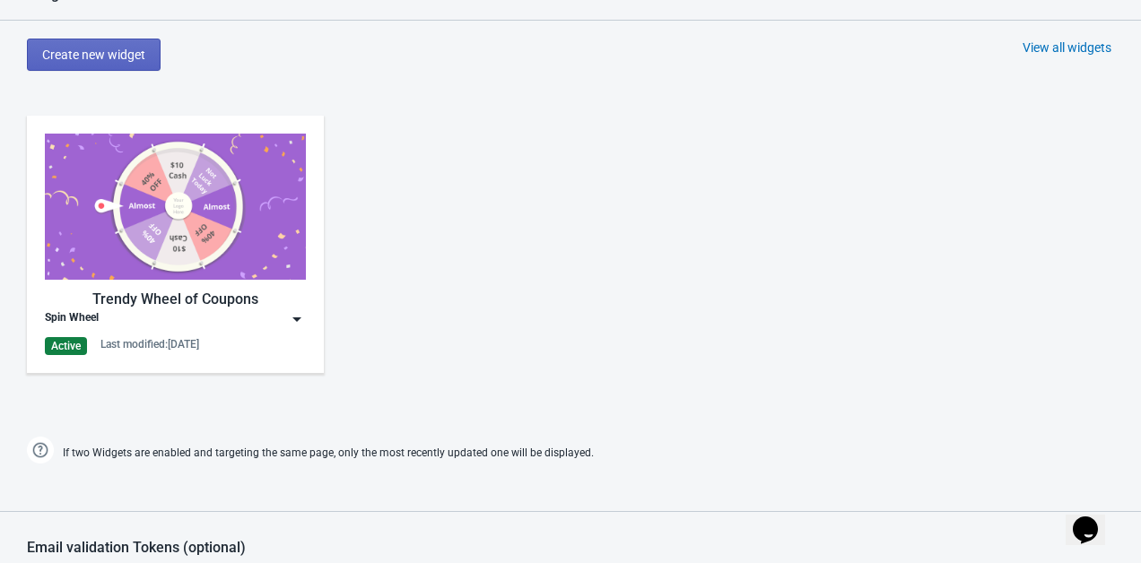
scroll to position [785, 0]
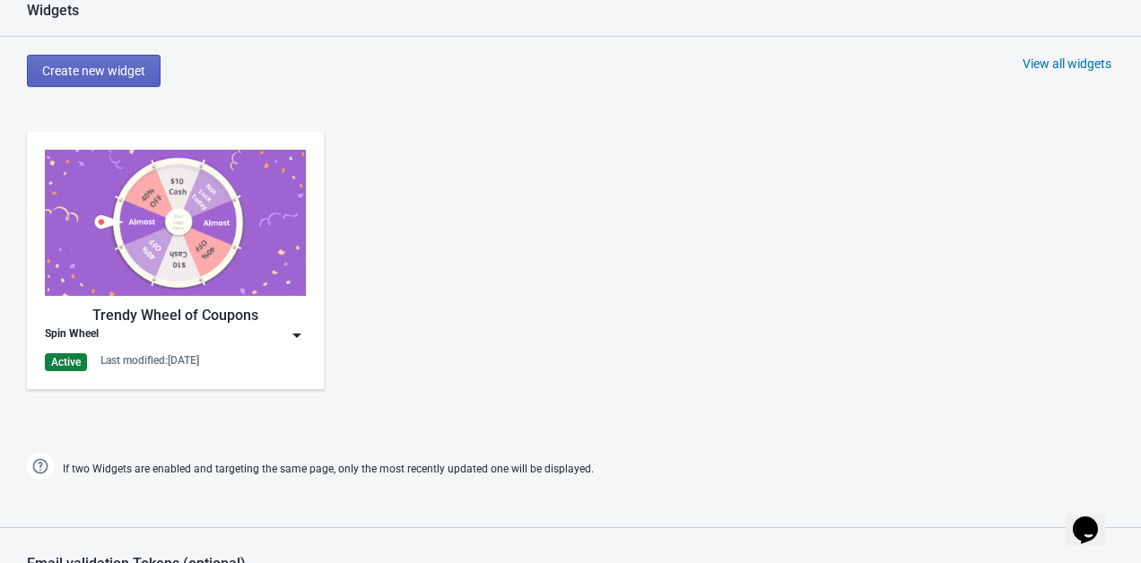
click at [176, 283] on img at bounding box center [175, 223] width 261 height 146
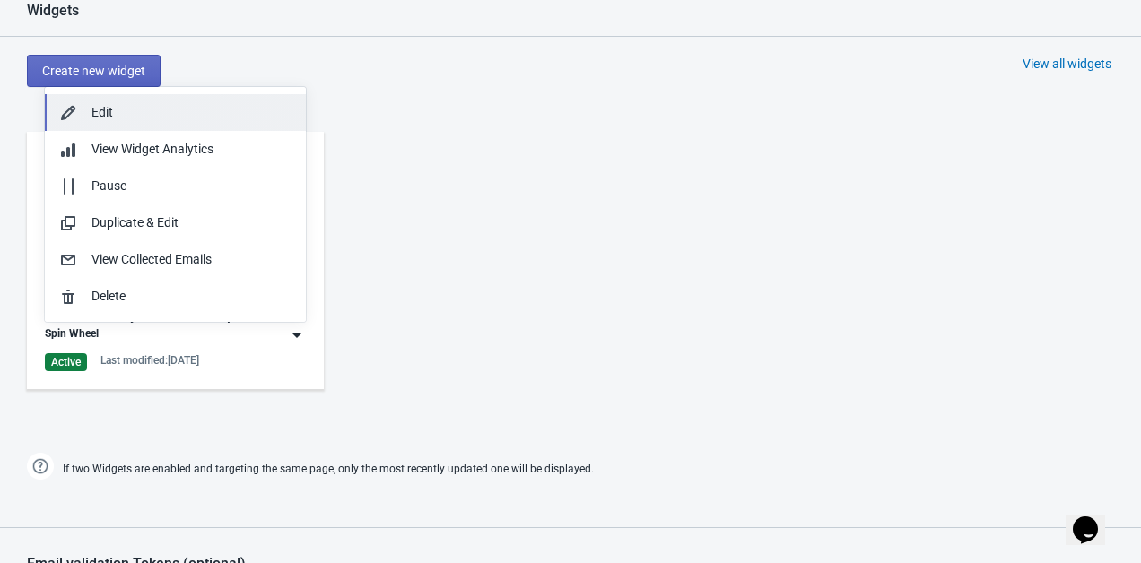
click at [147, 120] on div "Edit" at bounding box center [191, 112] width 200 height 19
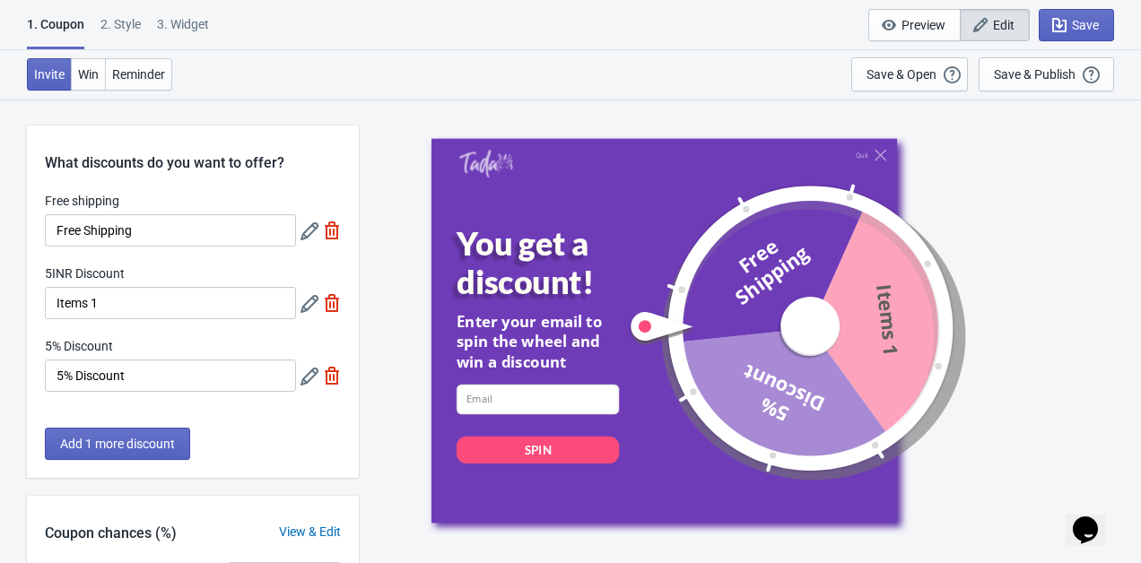
click at [310, 305] on icon at bounding box center [309, 304] width 18 height 18
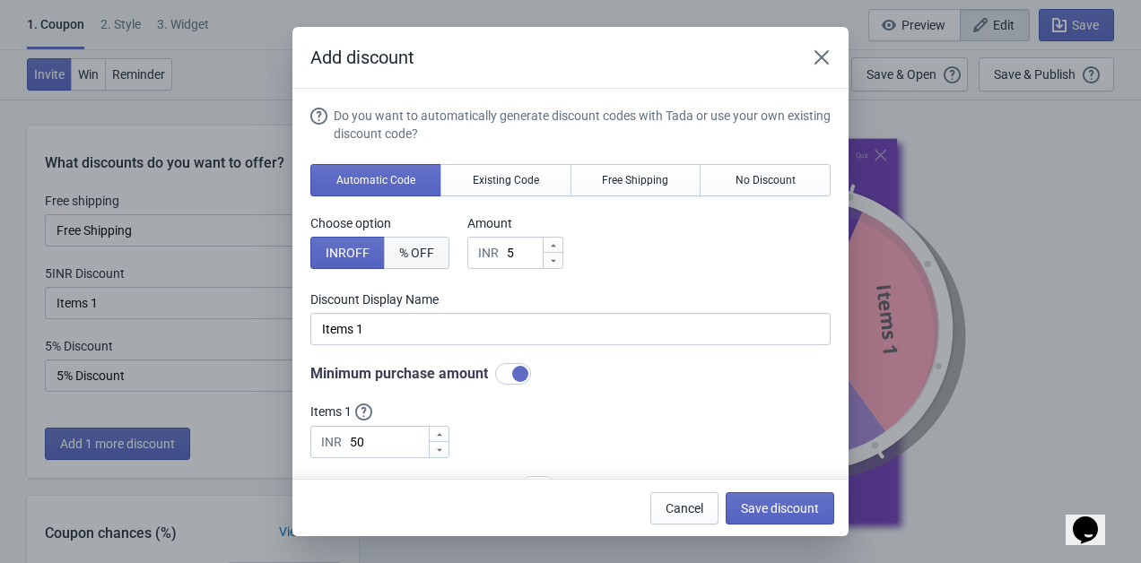
click at [415, 248] on span "% OFF" at bounding box center [416, 253] width 35 height 14
click at [369, 255] on span "INR OFF" at bounding box center [348, 253] width 44 height 14
type input "5INR Discount"
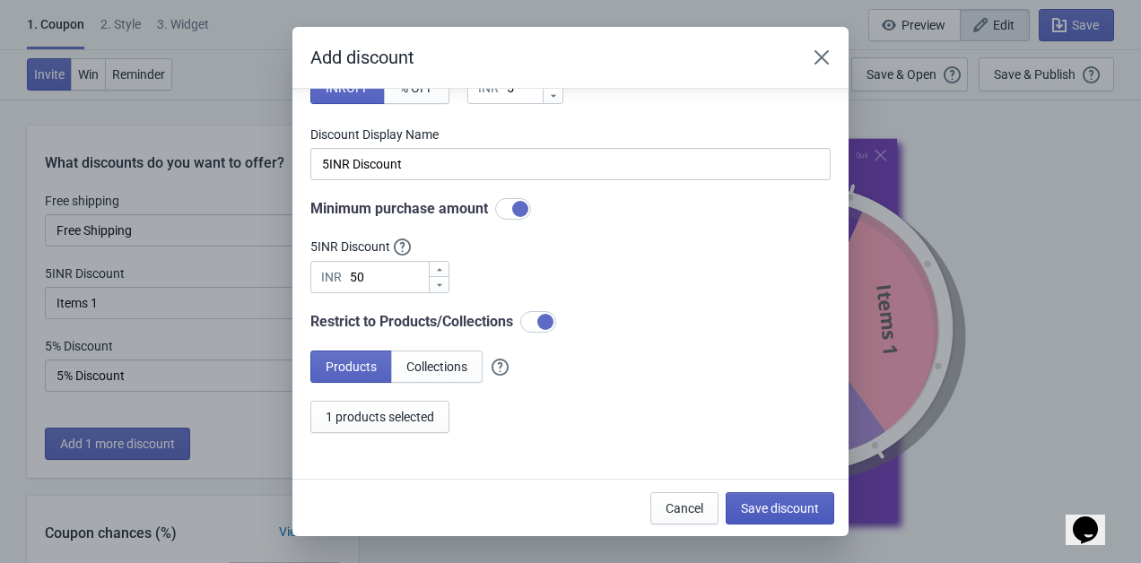
click at [754, 505] on span "Save discount" at bounding box center [780, 508] width 78 height 14
type input "5INR Discount"
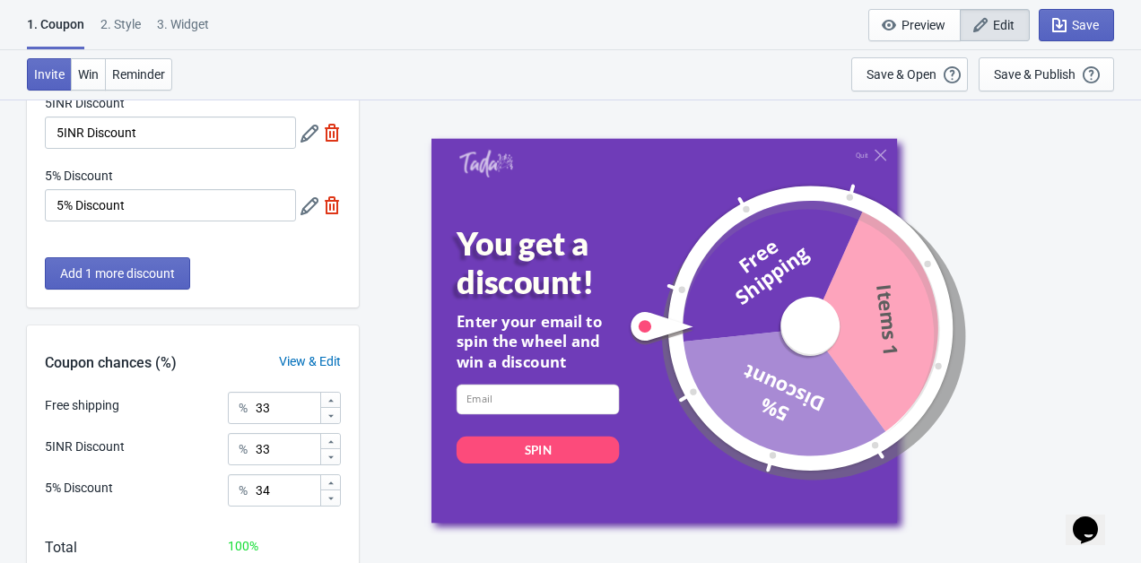
scroll to position [0, 0]
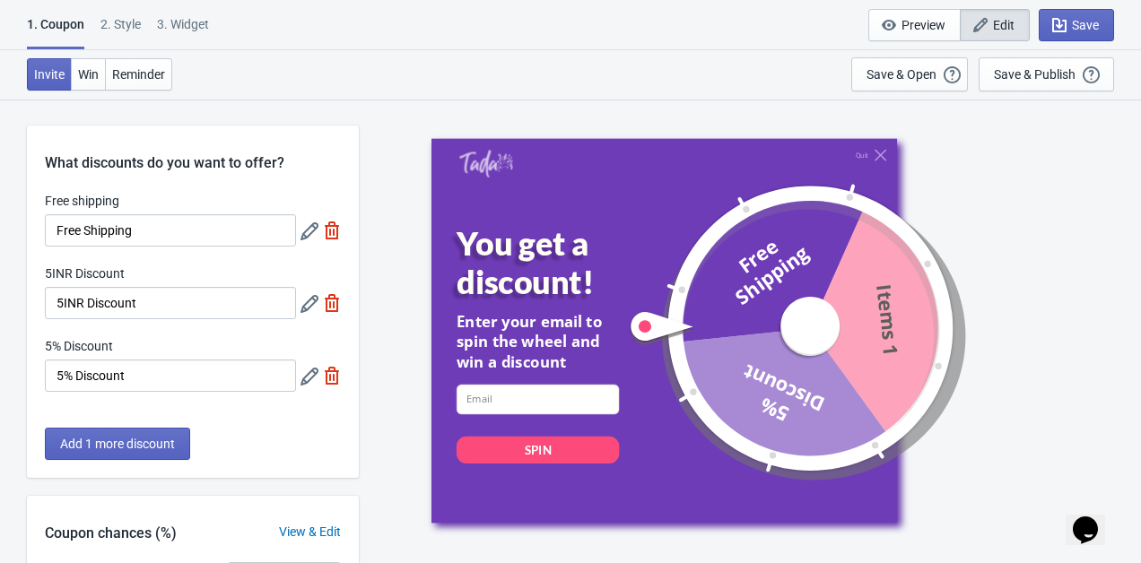
click at [308, 303] on icon at bounding box center [309, 304] width 18 height 18
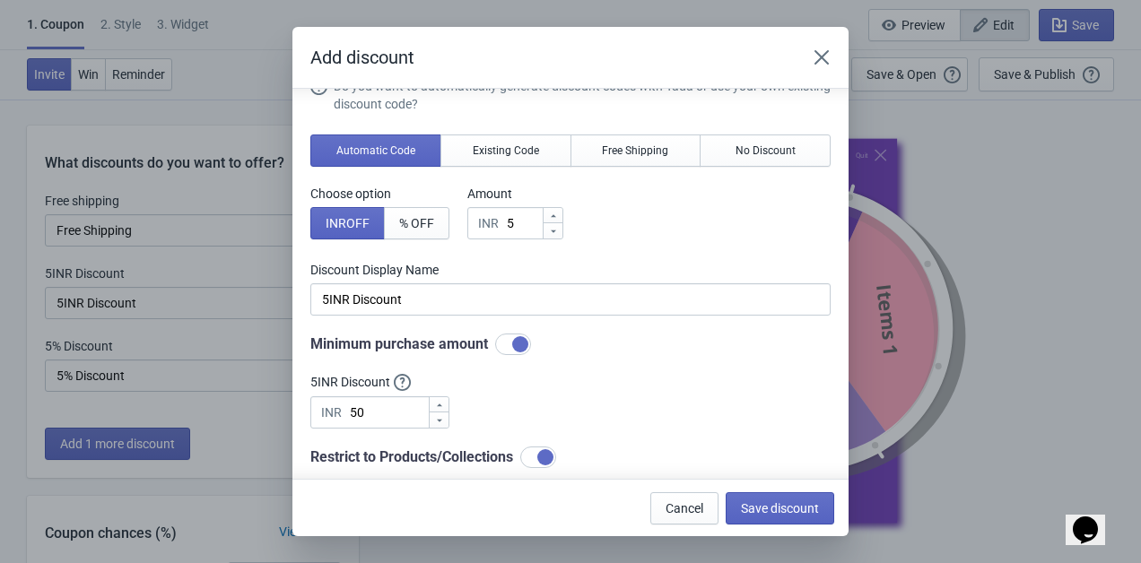
scroll to position [6, 0]
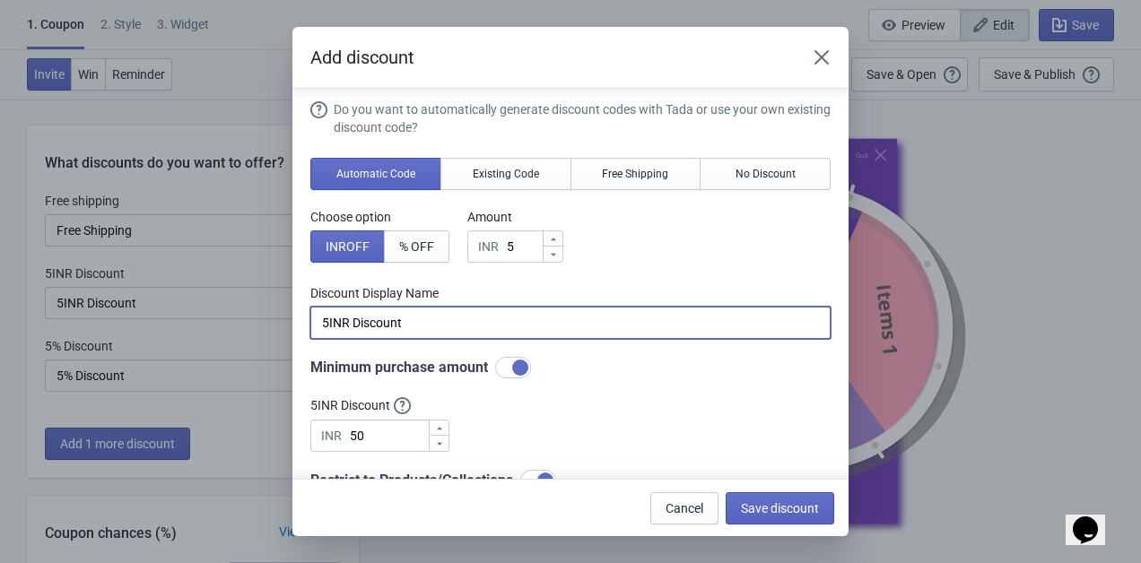
drag, startPoint x: 421, startPoint y: 320, endPoint x: 268, endPoint y: 320, distance: 153.3
click at [269, 320] on div "Add discount Do you want to automatically generate discount codes with Tada or …" at bounding box center [570, 281] width 1141 height 509
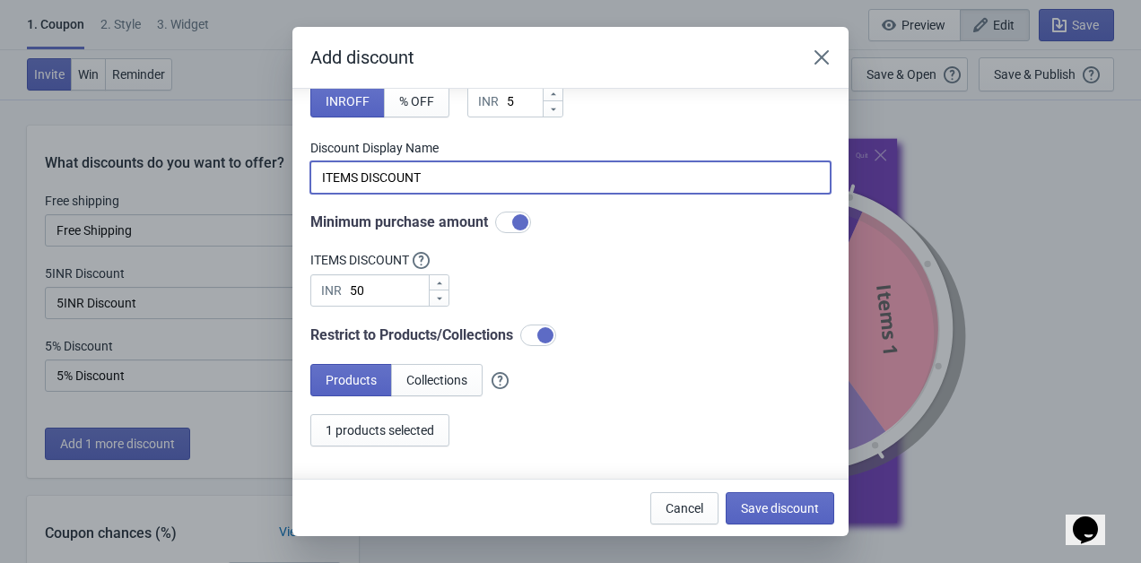
scroll to position [152, 0]
type input "ITEMS DISCOUNT"
click at [792, 509] on span "Save discount" at bounding box center [780, 508] width 78 height 14
type input "ITEMS DISCOUNT"
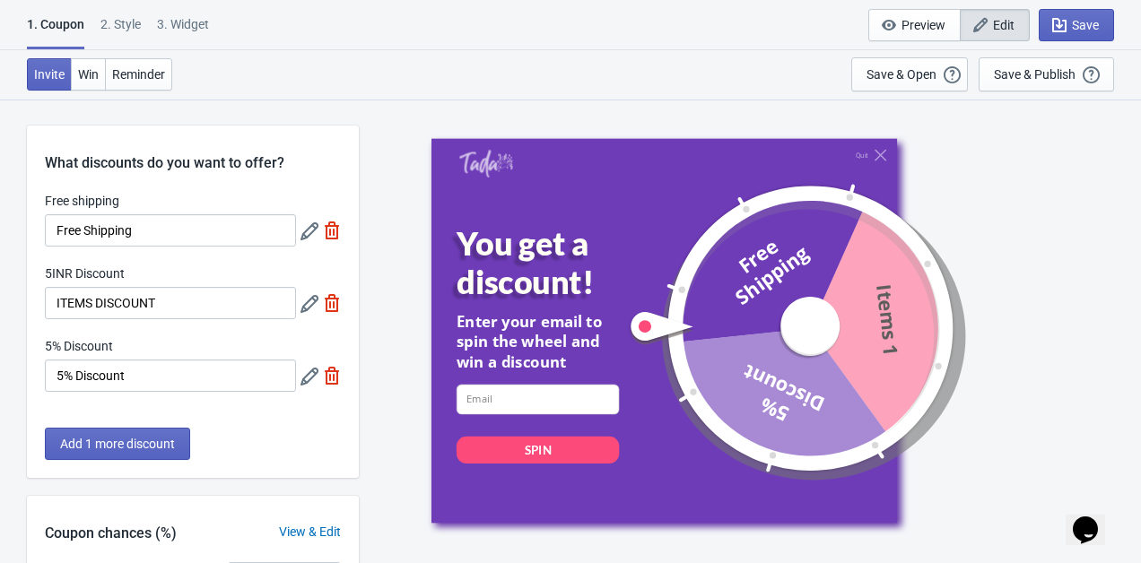
scroll to position [71, 0]
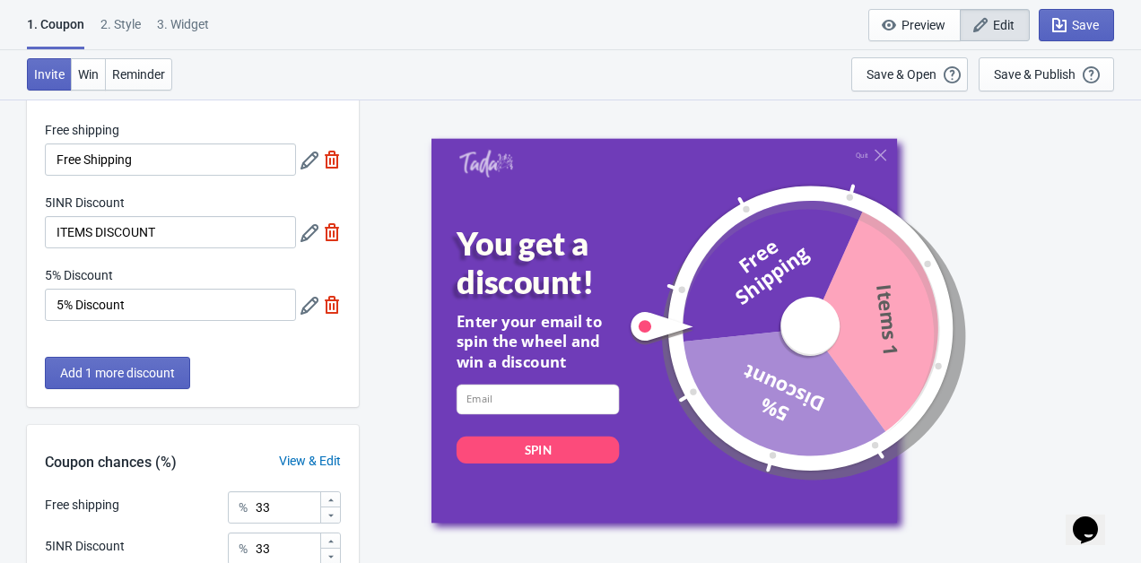
click at [305, 232] on icon at bounding box center [309, 233] width 18 height 18
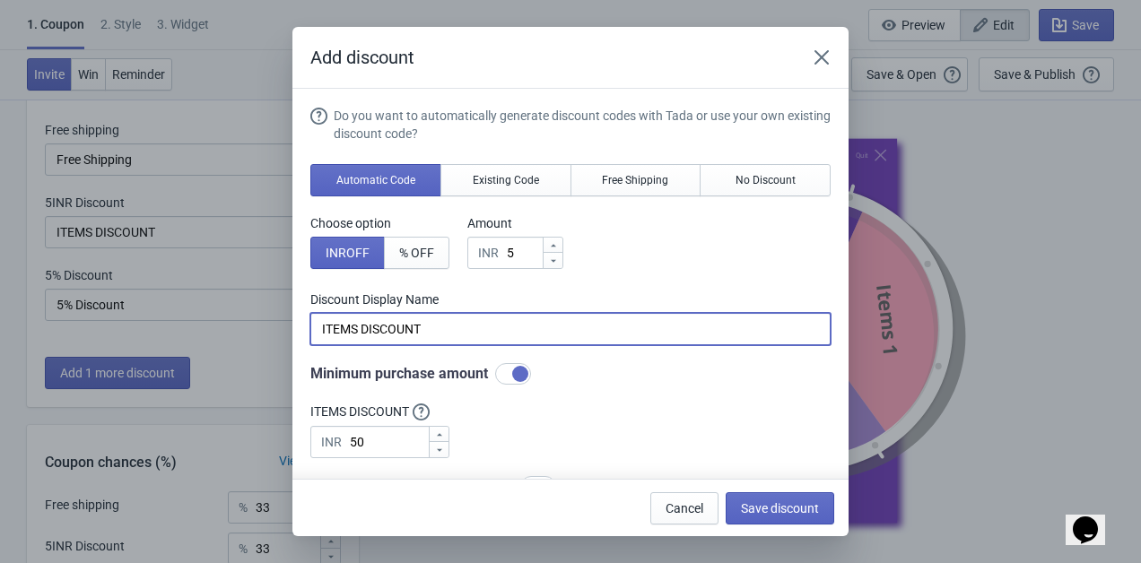
drag, startPoint x: 439, startPoint y: 315, endPoint x: 375, endPoint y: 315, distance: 63.7
click at [375, 315] on input "ITEMS DISCOUNT" at bounding box center [570, 329] width 520 height 32
click at [381, 334] on input "ITEMS DISCOUNT" at bounding box center [570, 329] width 520 height 32
type input "ITEMS 1"
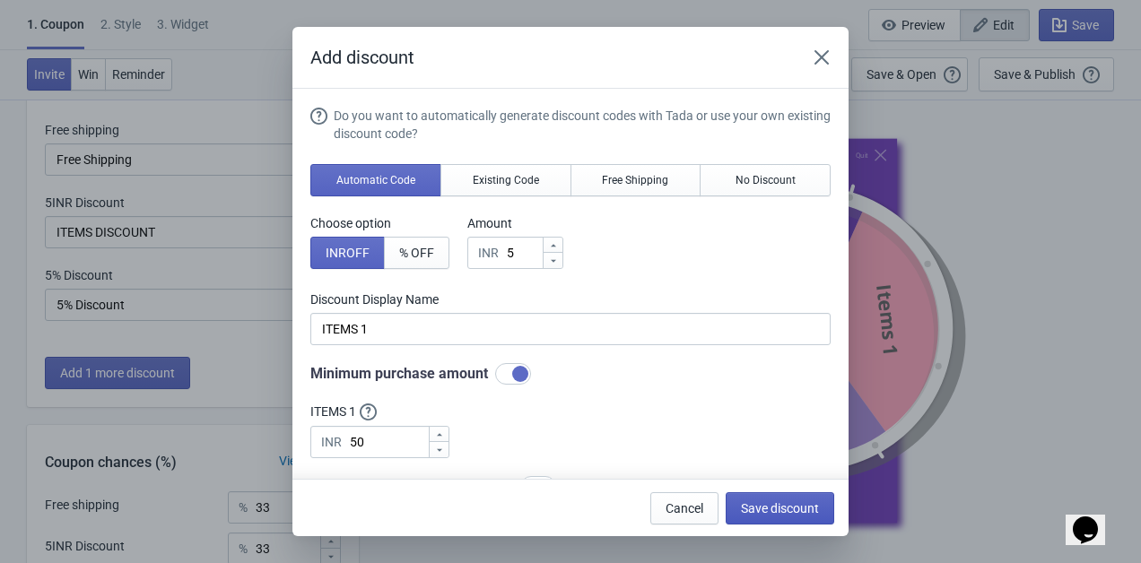
click at [748, 503] on span "Save discount" at bounding box center [780, 508] width 78 height 14
type input "ITEMS 1"
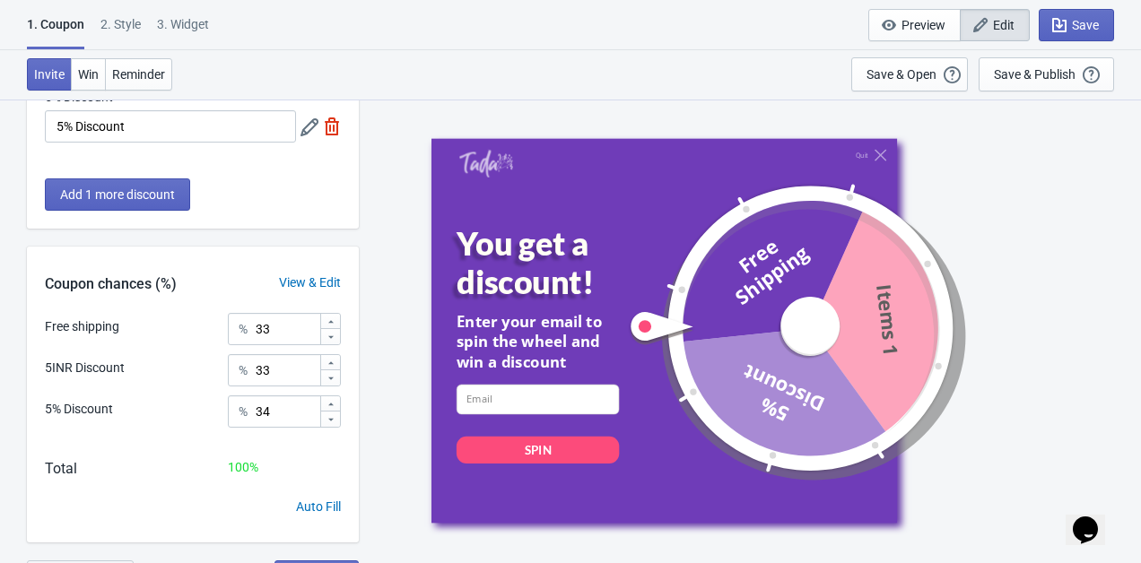
scroll to position [251, 0]
click at [294, 366] on input "33" at bounding box center [287, 368] width 65 height 32
click at [312, 282] on div "View & Edit" at bounding box center [310, 281] width 98 height 19
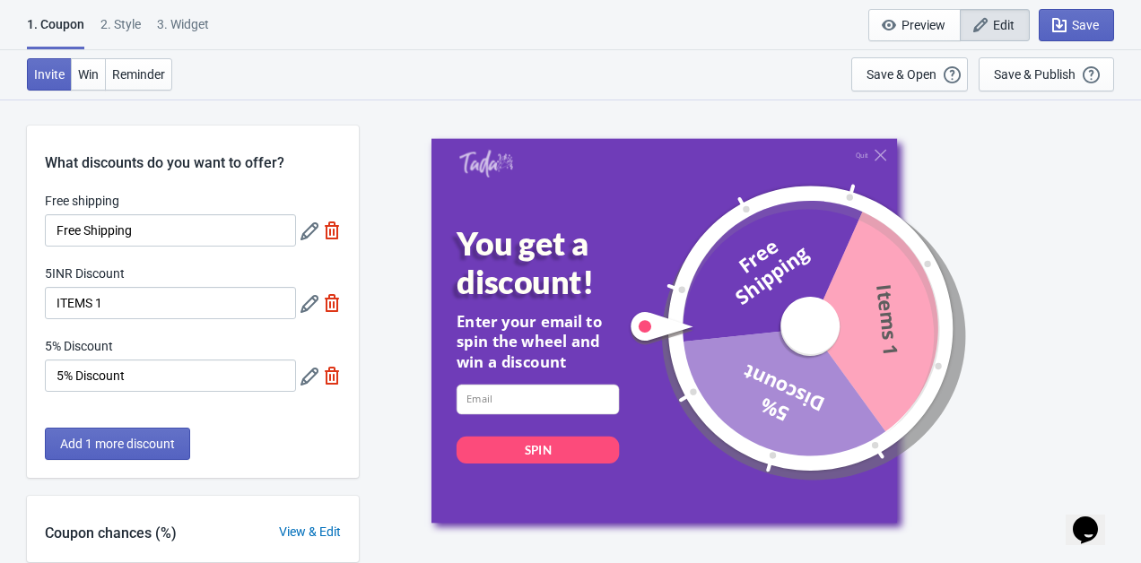
scroll to position [99, 0]
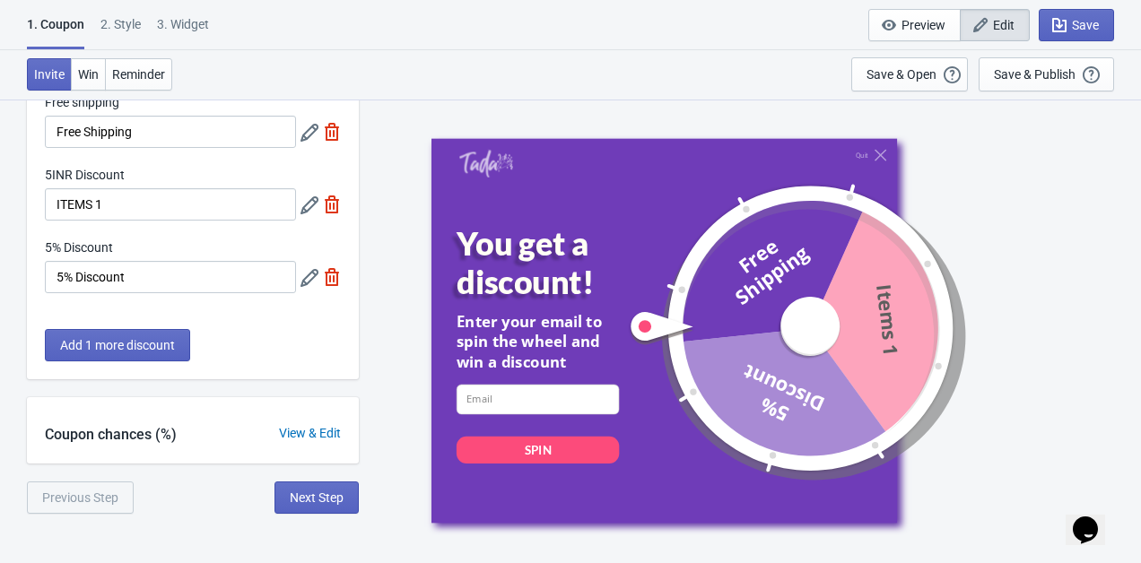
click at [290, 431] on div "View & Edit" at bounding box center [310, 433] width 98 height 19
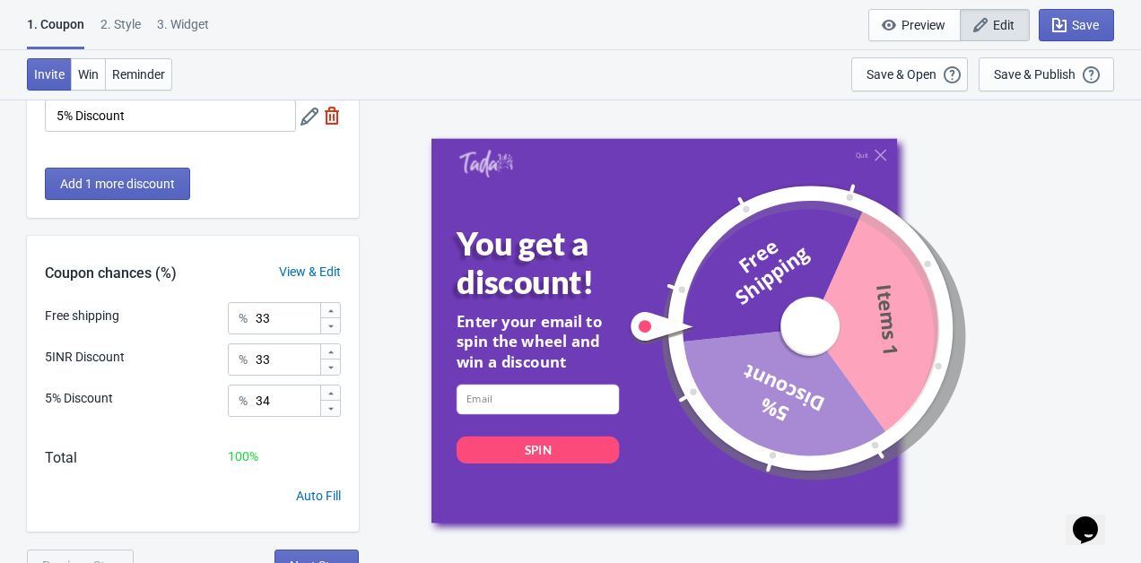
scroll to position [279, 0]
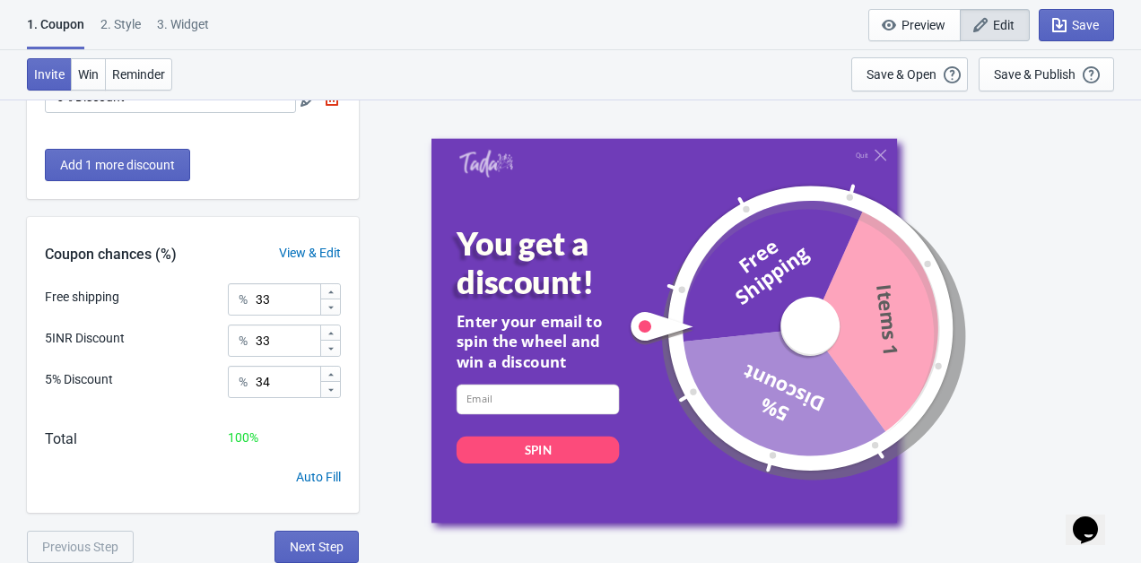
click at [97, 379] on div "5% Discount" at bounding box center [79, 379] width 68 height 19
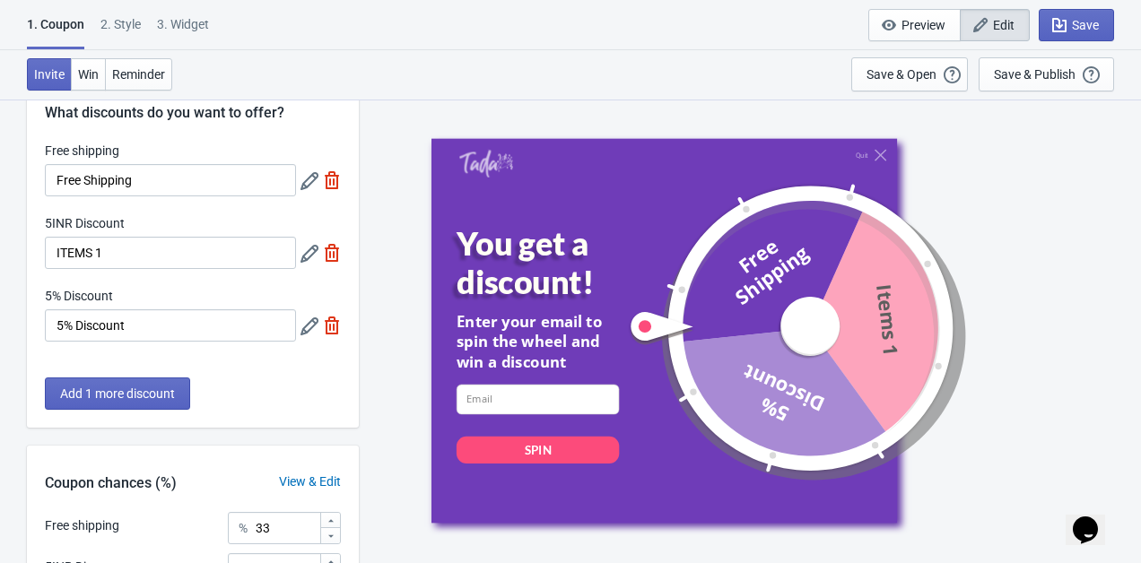
scroll to position [0, 0]
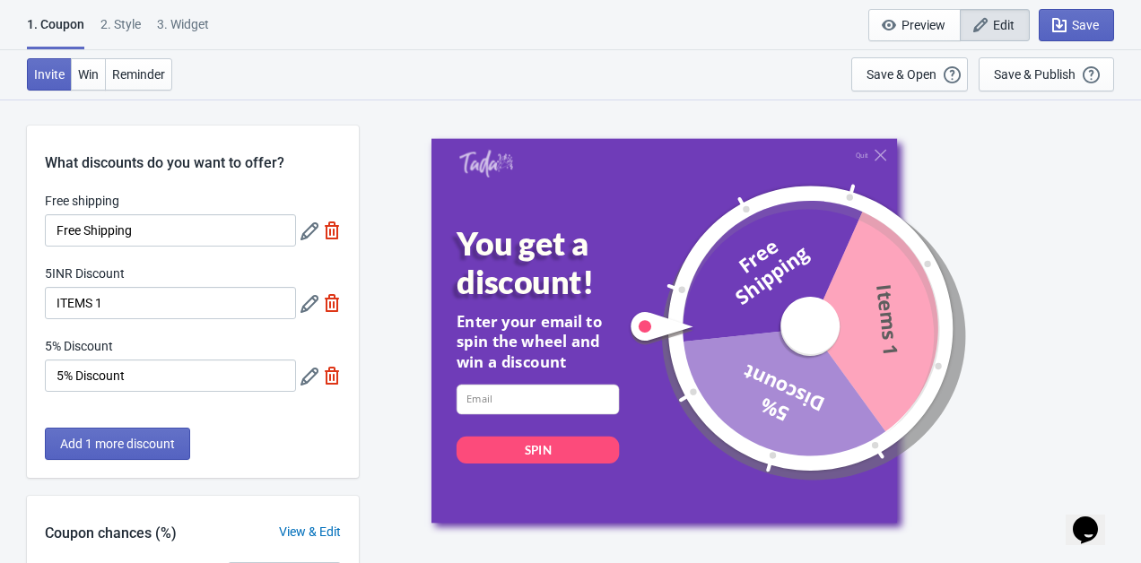
click at [117, 16] on div "2 . Style" at bounding box center [120, 30] width 40 height 31
click at [132, 22] on div "2 . Style" at bounding box center [120, 30] width 40 height 31
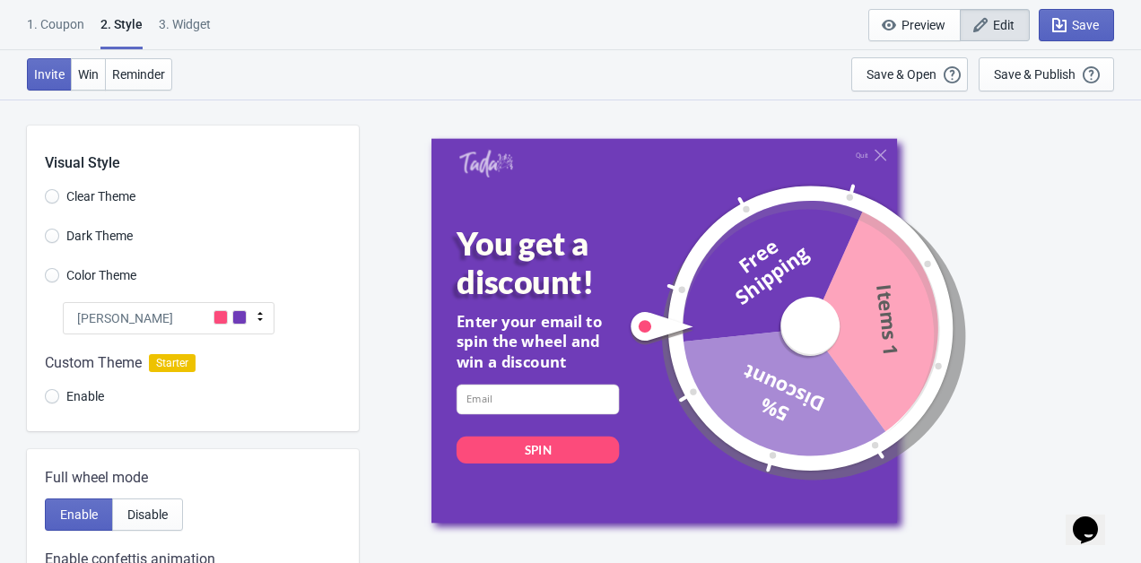
radio input "true"
click at [60, 33] on div "1. Coupon" at bounding box center [55, 30] width 57 height 31
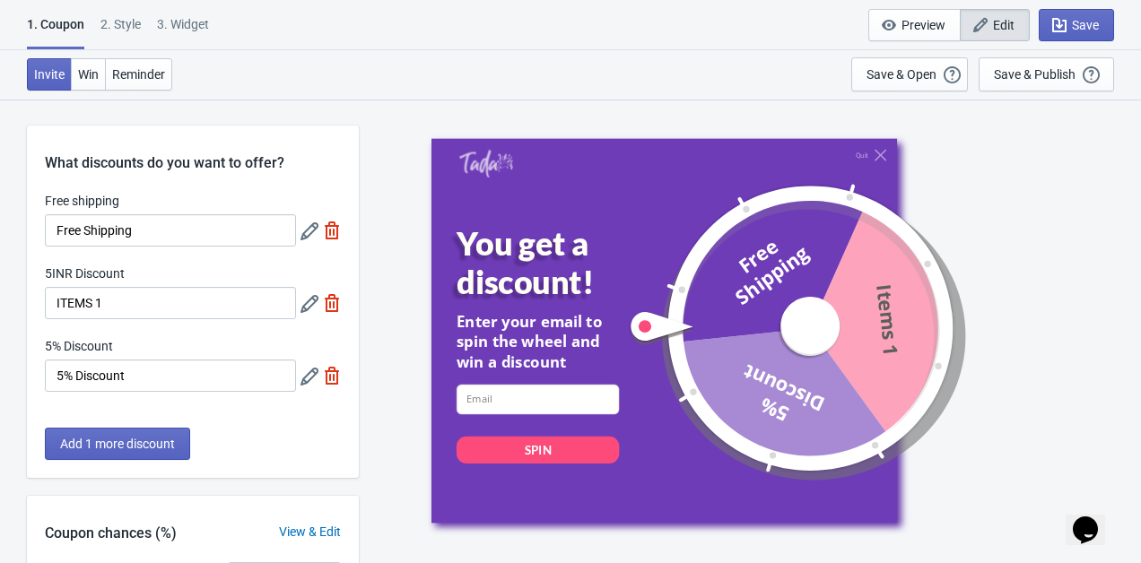
scroll to position [1, 0]
click at [1008, 75] on div "Save & Publish" at bounding box center [1035, 74] width 82 height 14
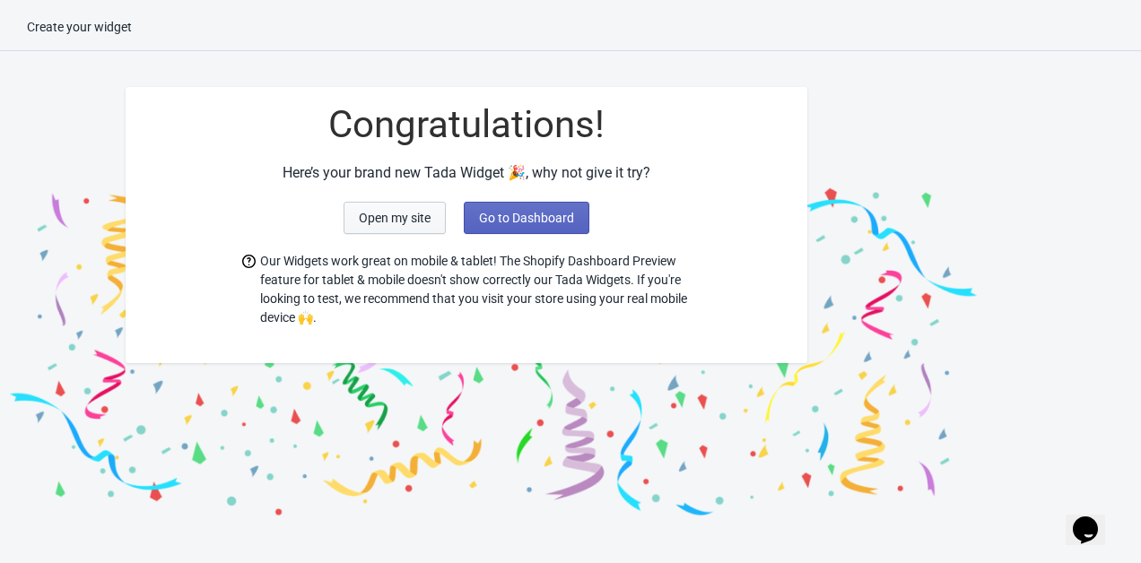
click at [383, 233] on button "Open my site" at bounding box center [394, 218] width 102 height 32
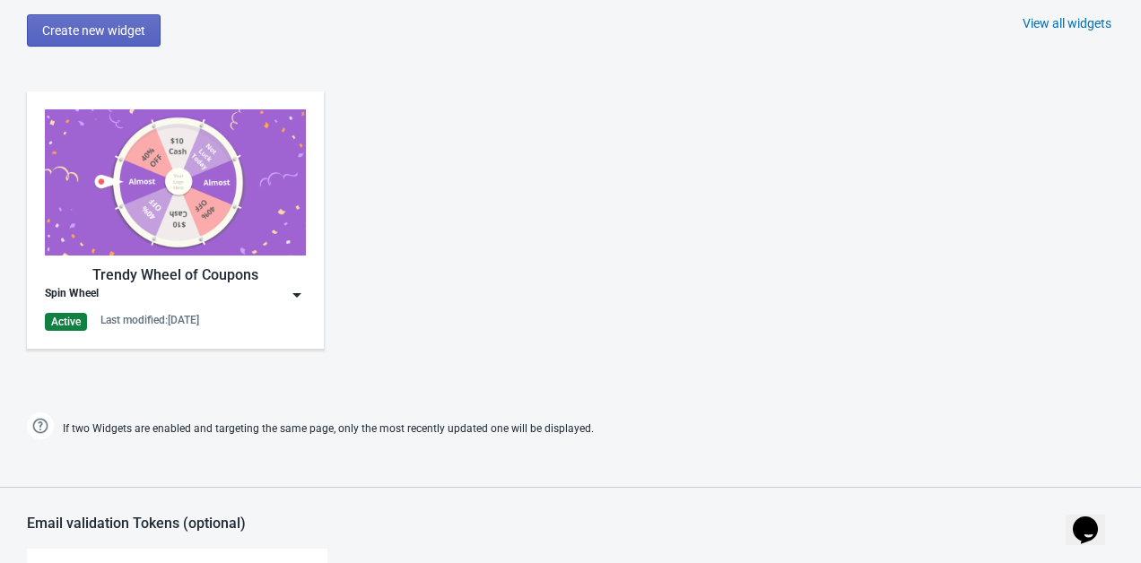
scroll to position [827, 0]
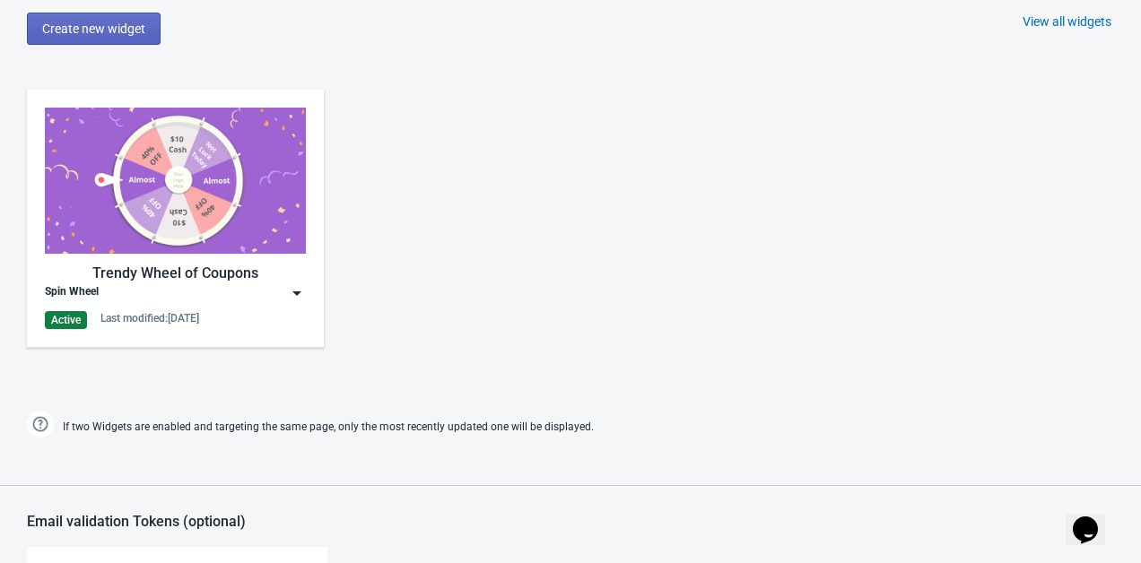
click at [1098, 519] on icon "Chat widget" at bounding box center [1085, 530] width 25 height 27
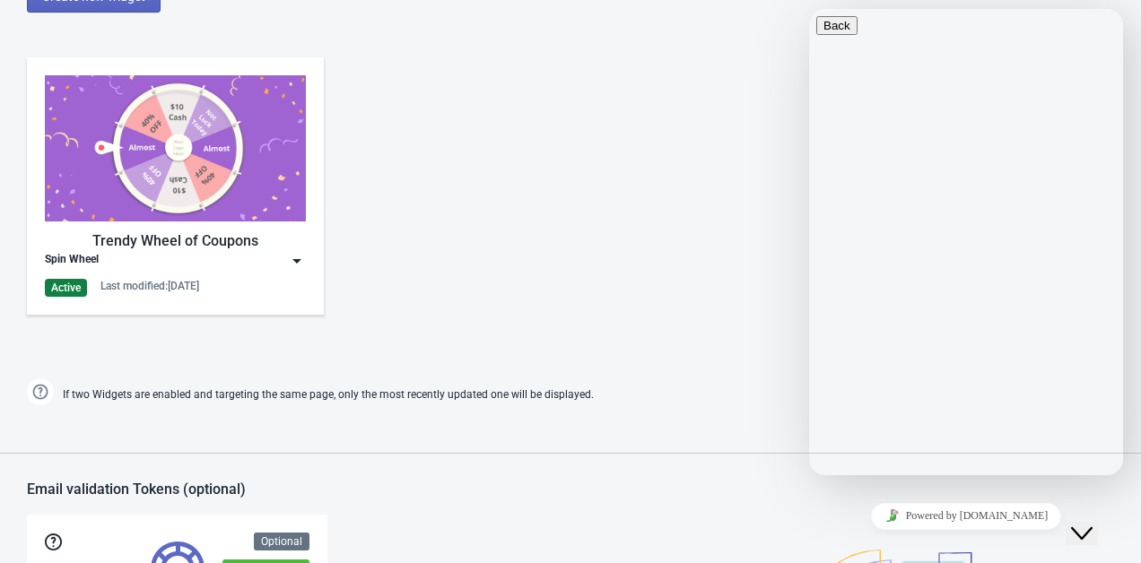
scroll to position [875, 0]
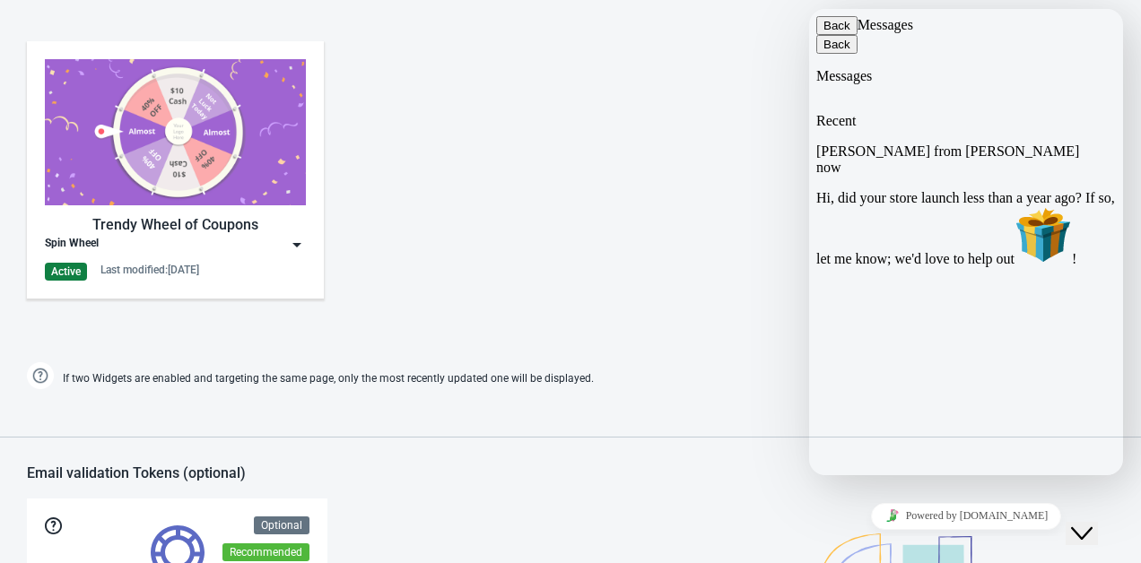
click at [1080, 160] on div "Jeremy from Tada now Hi, did your store launch less than a year ago? If so, let…" at bounding box center [966, 205] width 300 height 124
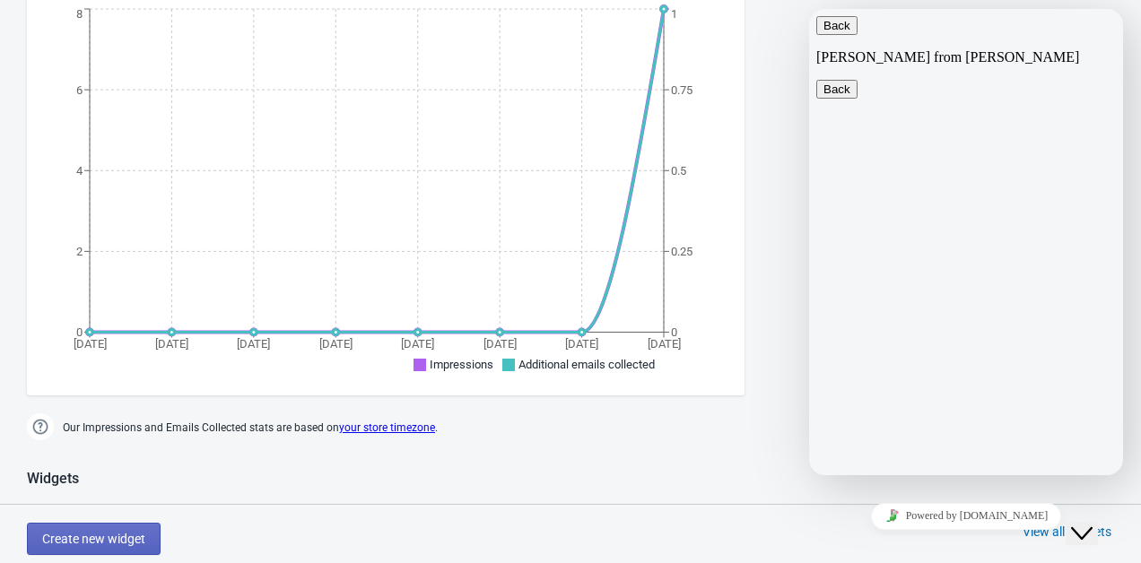
scroll to position [267, 0]
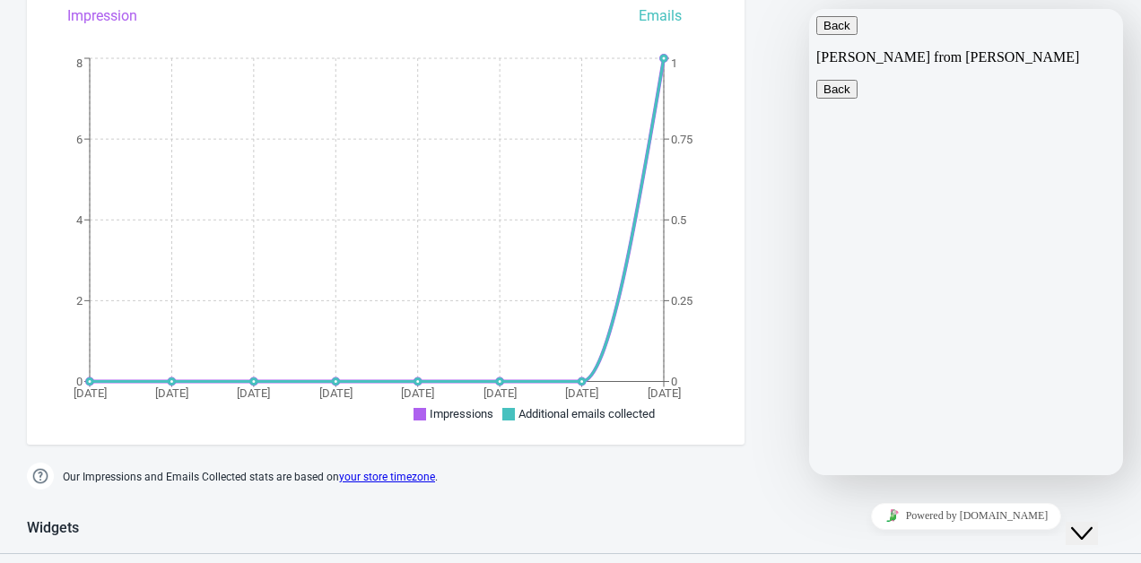
click at [843, 25] on button "Back" at bounding box center [836, 25] width 41 height 19
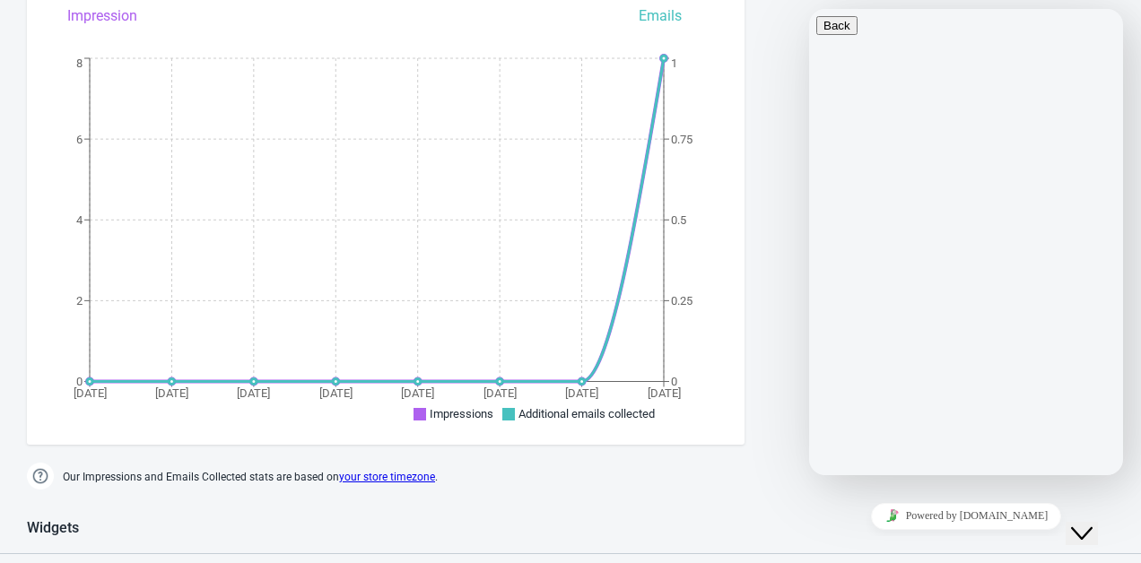
scroll to position [239, 0]
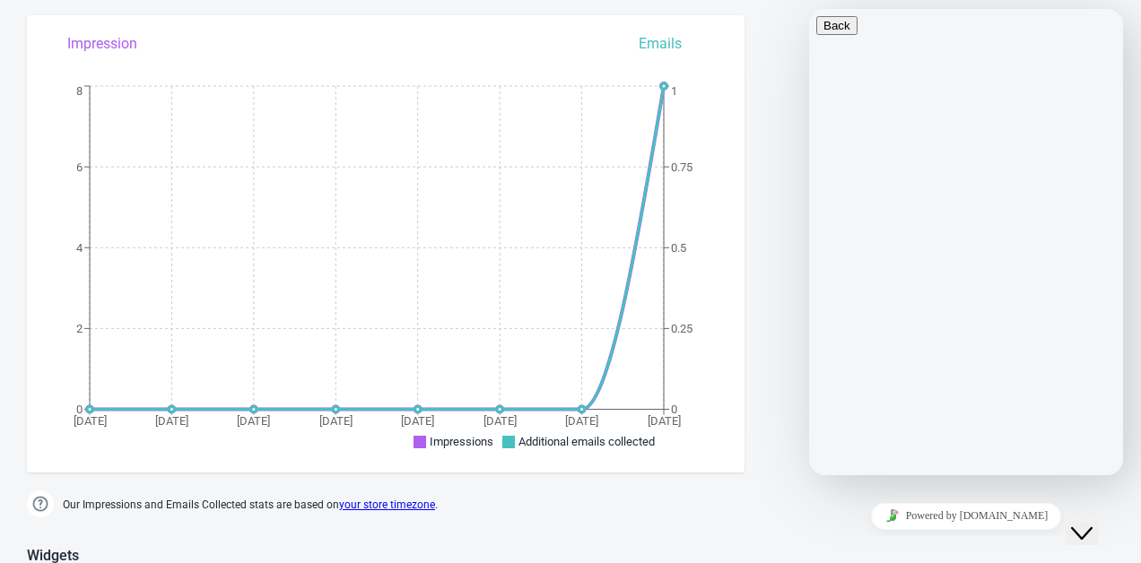
click at [929, 16] on div at bounding box center [966, 16] width 300 height 0
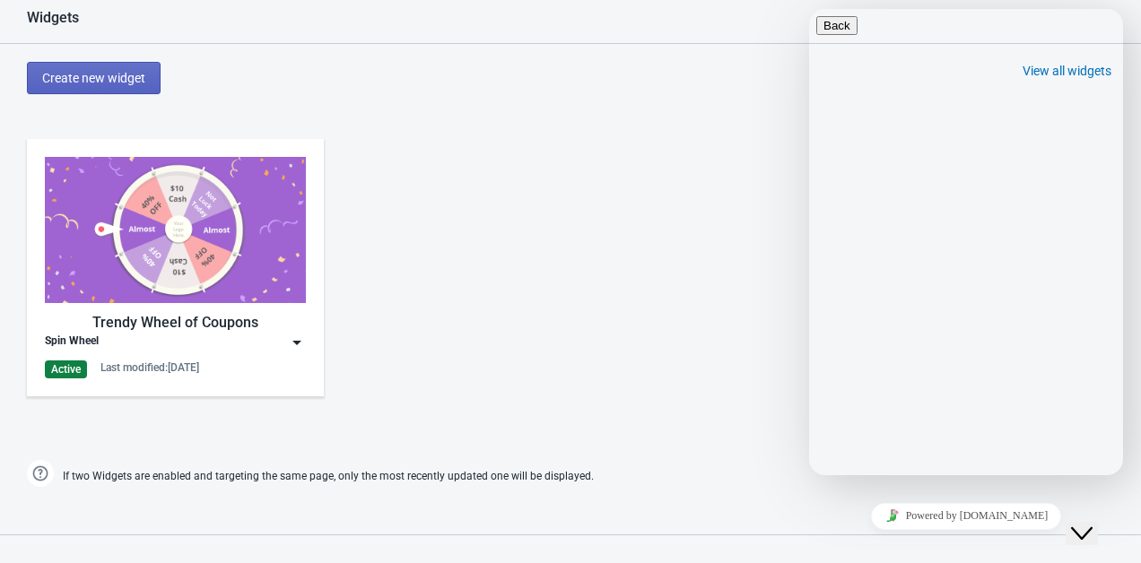
scroll to position [775, 0]
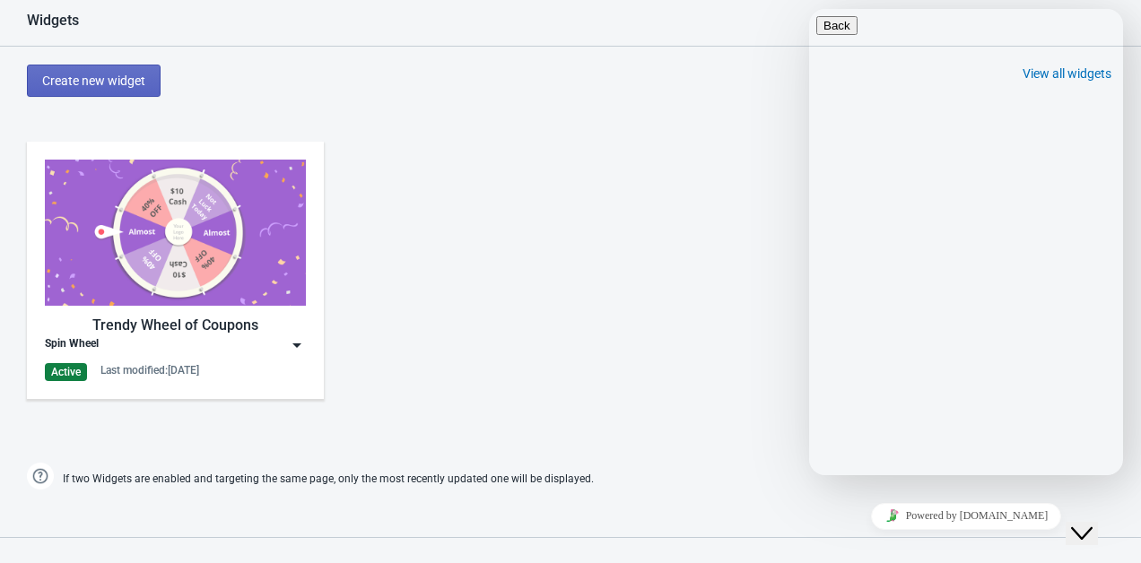
click at [280, 357] on div "Trendy Wheel of Coupons Spin Wheel Active Last modified: 26.8.2025" at bounding box center [175, 271] width 261 height 222
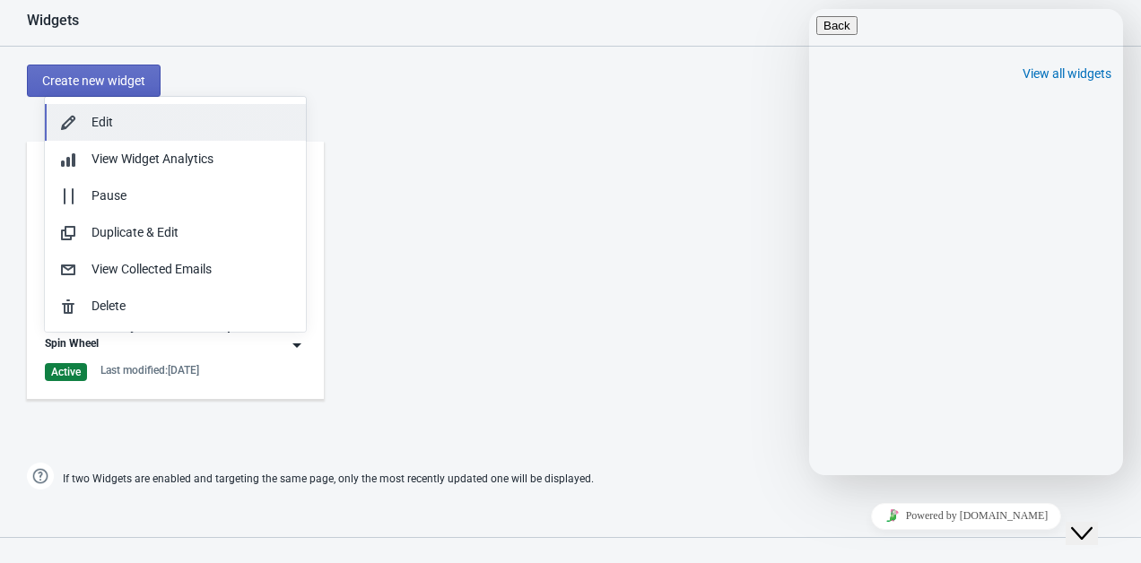
click at [161, 123] on div "Edit" at bounding box center [191, 122] width 200 height 19
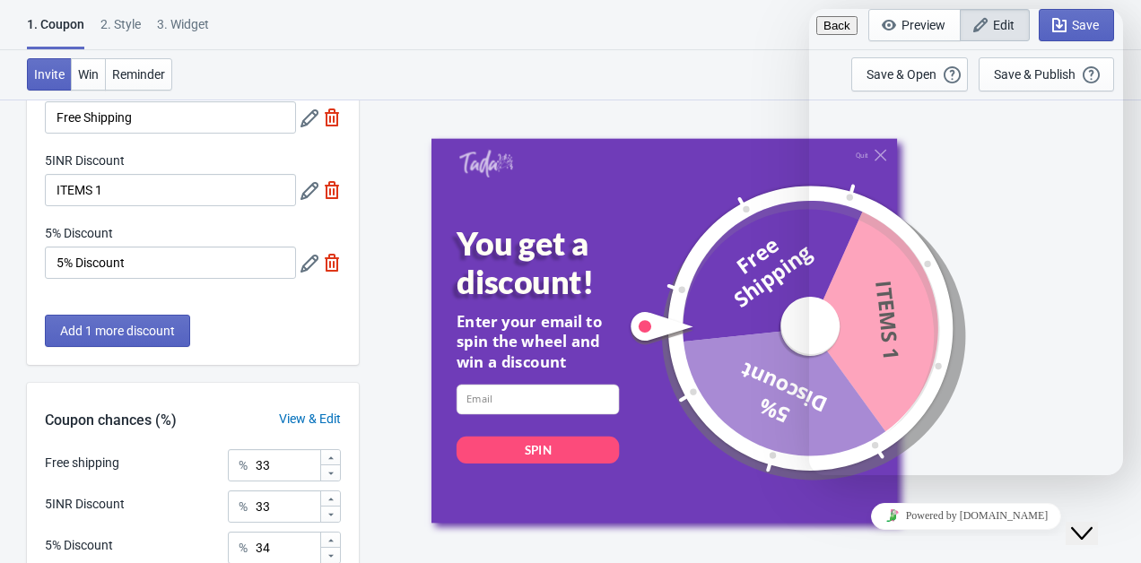
scroll to position [130, 0]
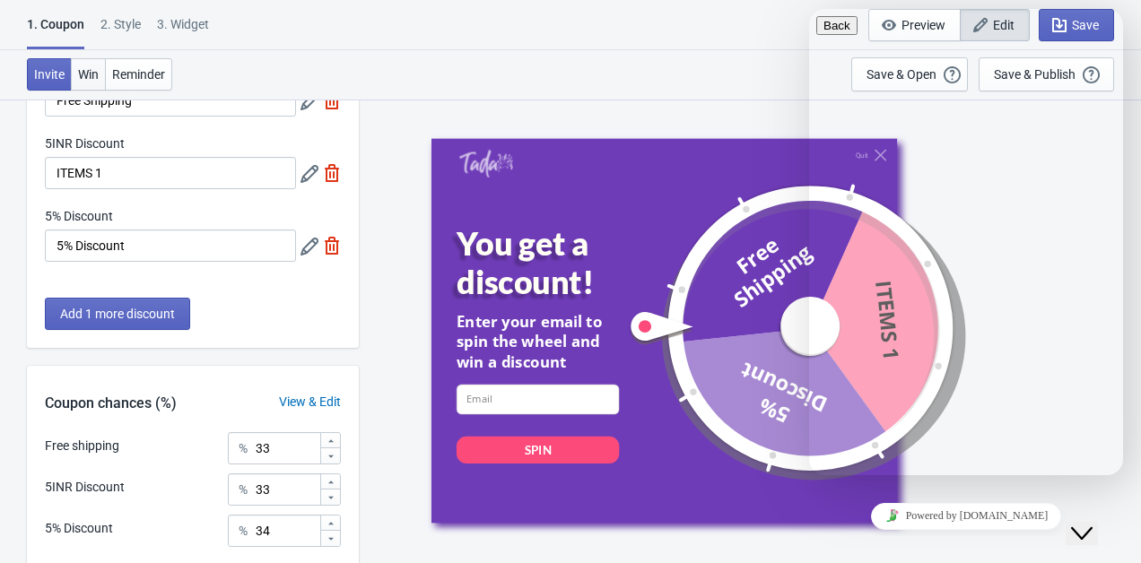
click at [90, 87] on button "Win" at bounding box center [88, 74] width 35 height 32
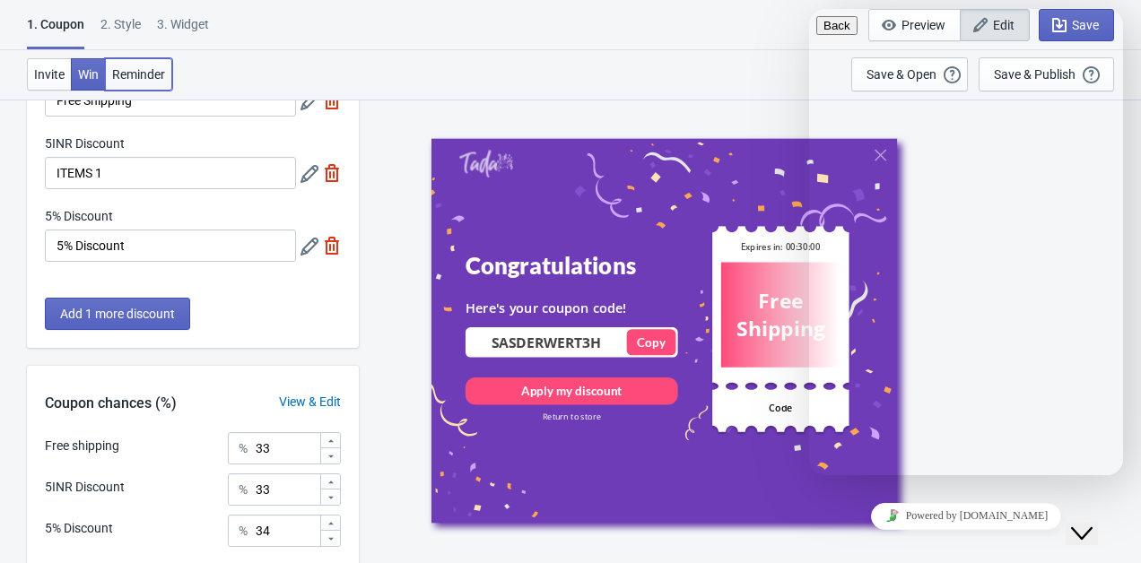
click at [123, 82] on button "Reminder" at bounding box center [138, 74] width 67 height 32
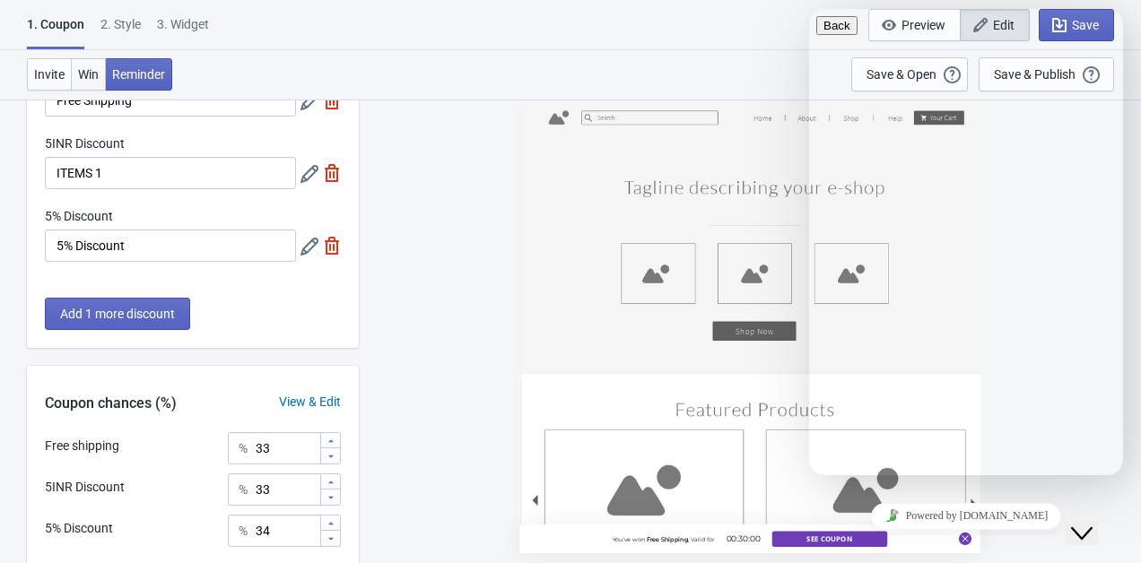
click at [85, 79] on span "Win" at bounding box center [88, 74] width 21 height 14
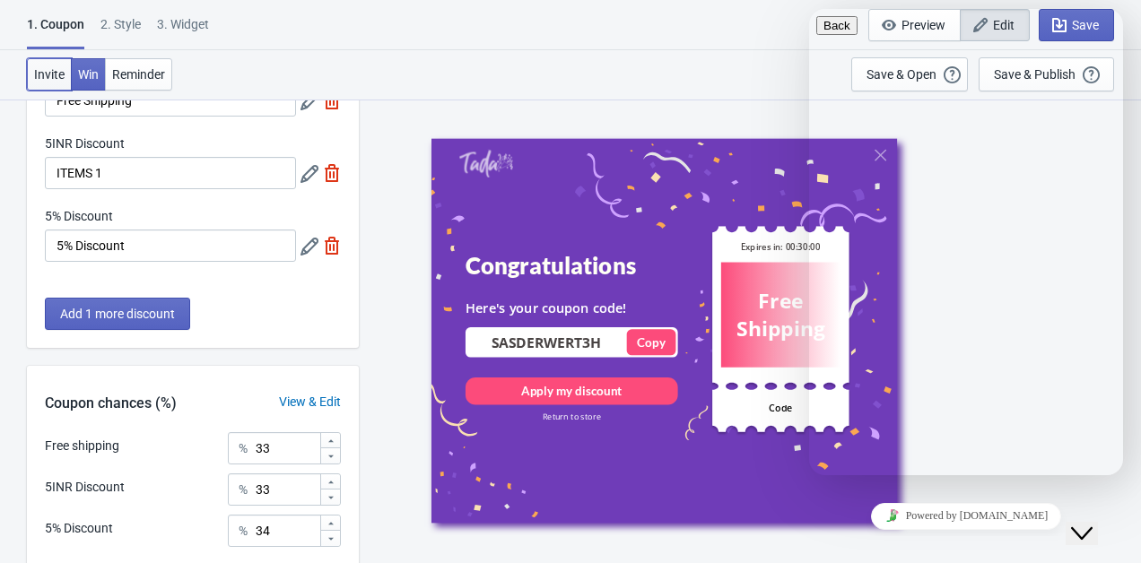
click at [50, 77] on span "Invite" at bounding box center [49, 74] width 30 height 14
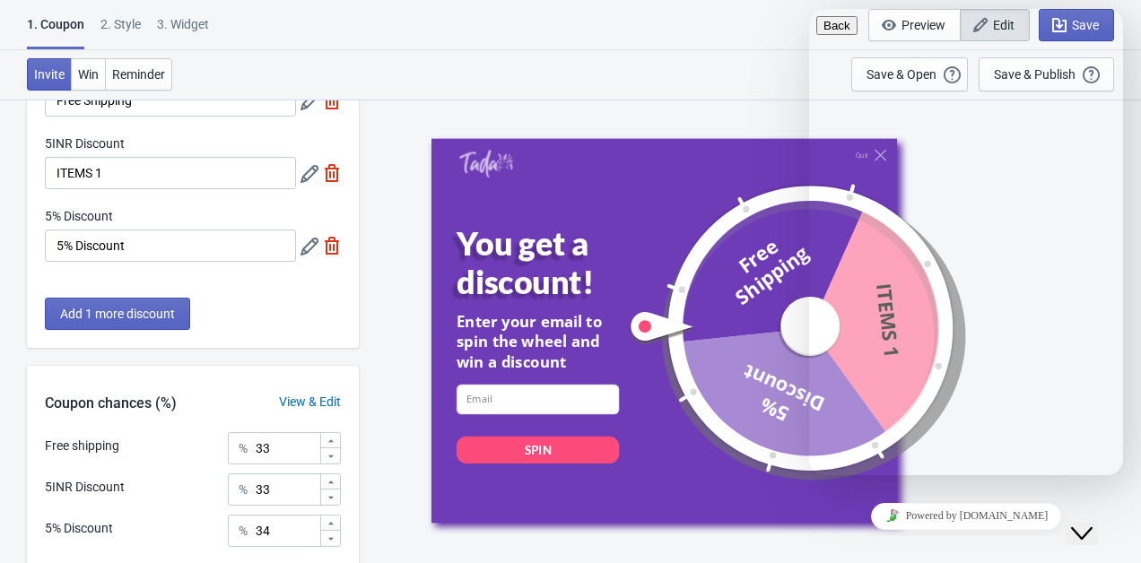
click at [308, 187] on div at bounding box center [320, 173] width 40 height 32
click at [308, 177] on icon at bounding box center [309, 174] width 18 height 18
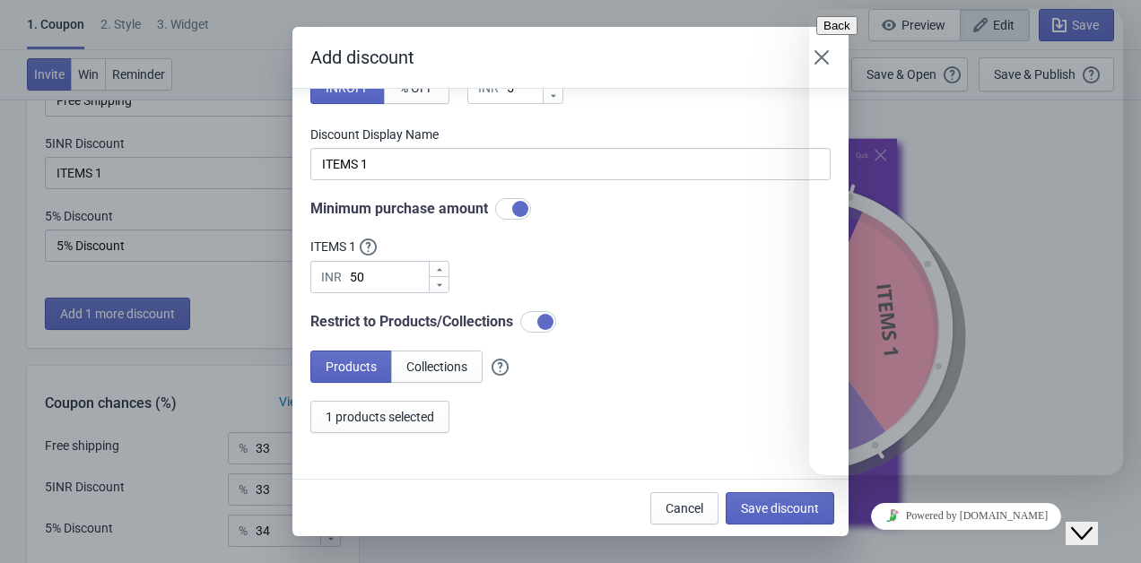
scroll to position [0, 0]
